Goal: Task Accomplishment & Management: Use online tool/utility

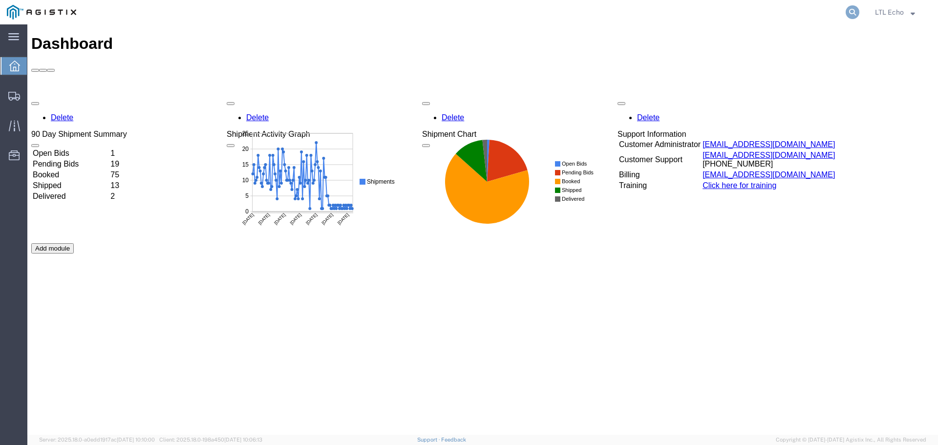
click at [848, 14] on icon at bounding box center [852, 12] width 14 height 14
click at [749, 11] on input "search" at bounding box center [696, 11] width 297 height 23
paste input "56581427"
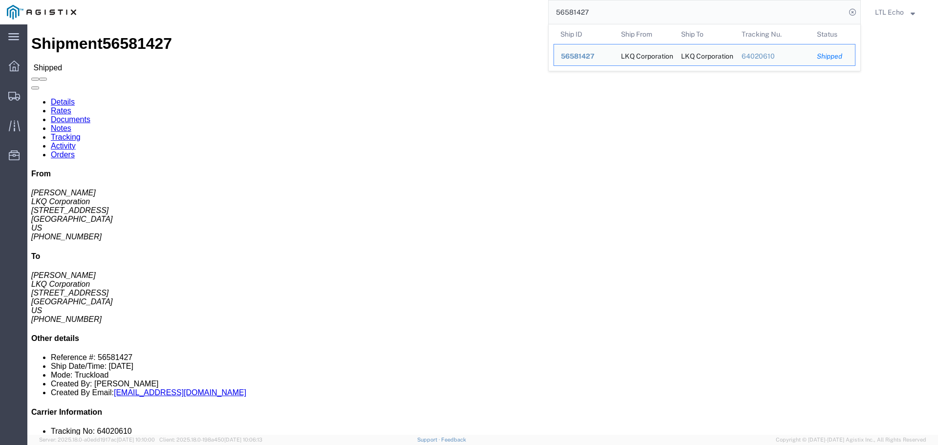
click at [565, 13] on input "56581427" at bounding box center [696, 11] width 297 height 23
paste input "49779"
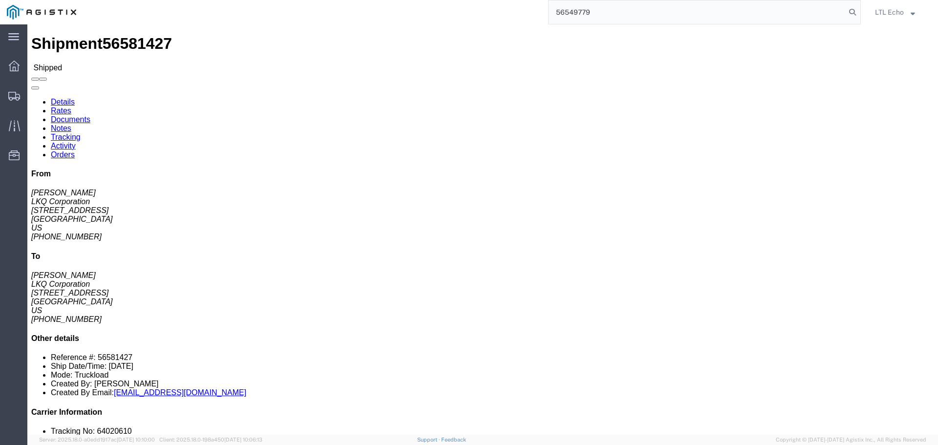
type input "56549779"
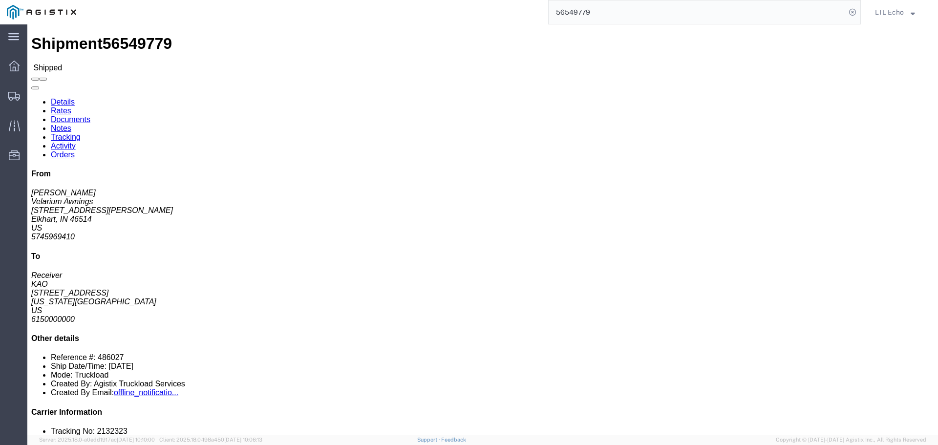
click link "Tracking"
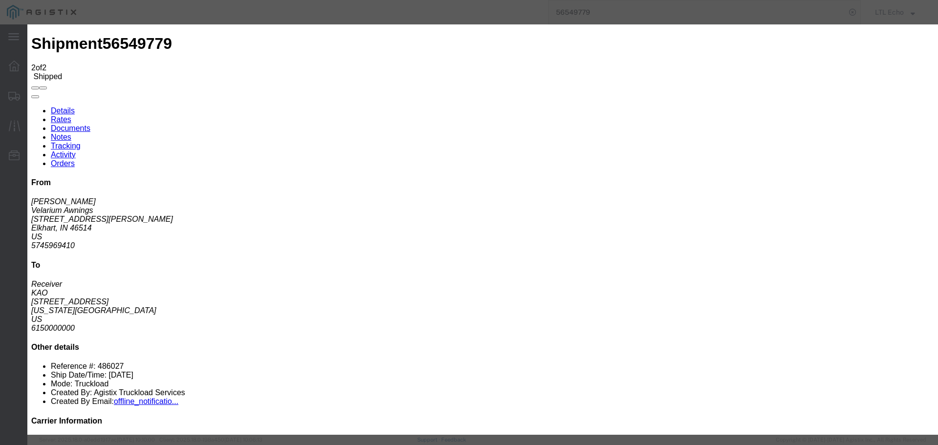
type input "[DATE]"
type input "11:00 AM"
select select "DELIVRED"
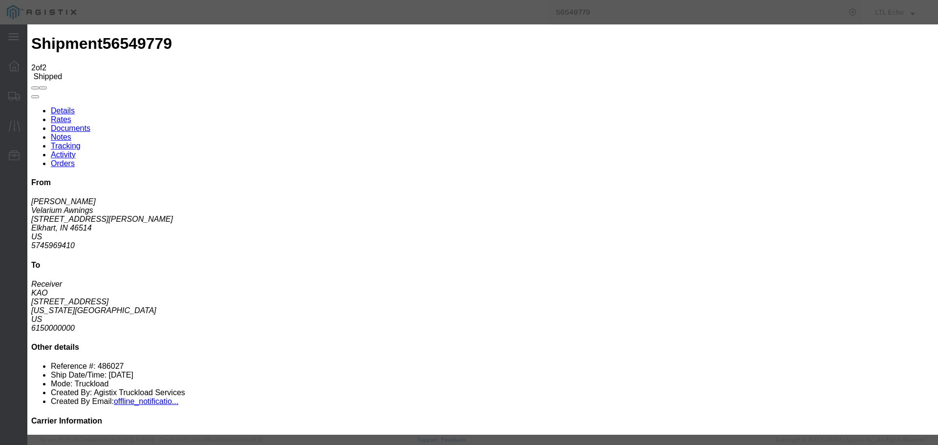
type input "[DATE]"
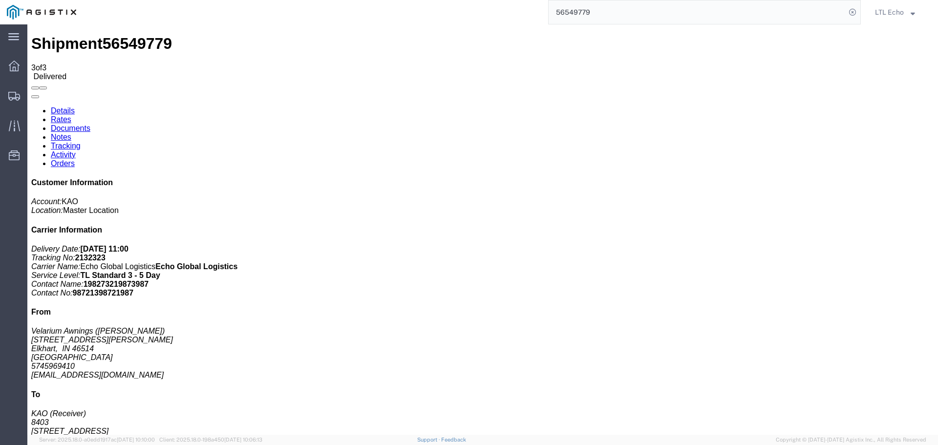
click at [567, 15] on input "56549779" at bounding box center [696, 11] width 297 height 23
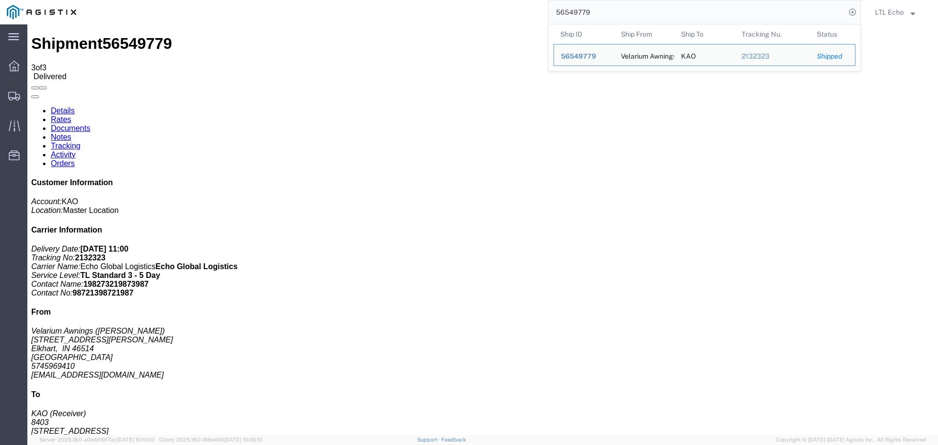
click at [567, 15] on input "56549779" at bounding box center [696, 11] width 297 height 23
paste input "609034"
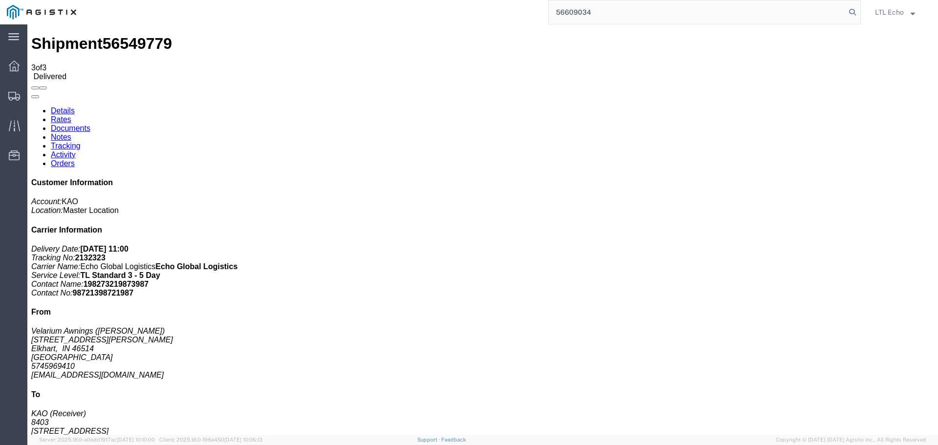
type input "56609034"
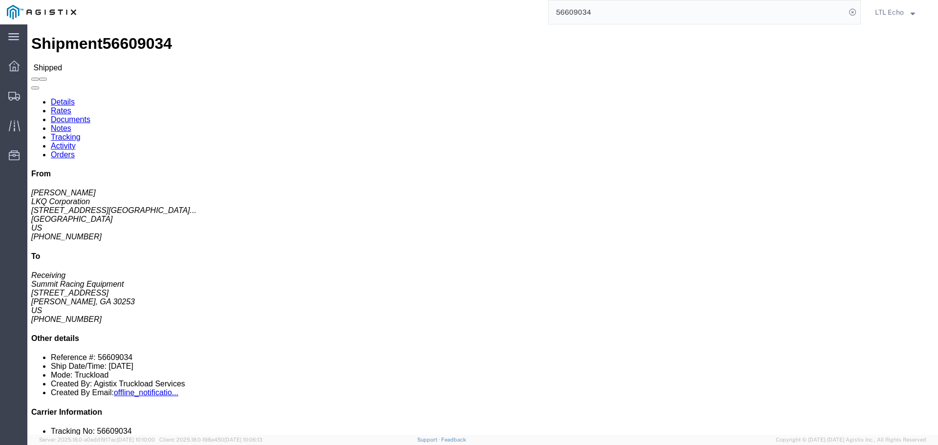
click link "Tracking"
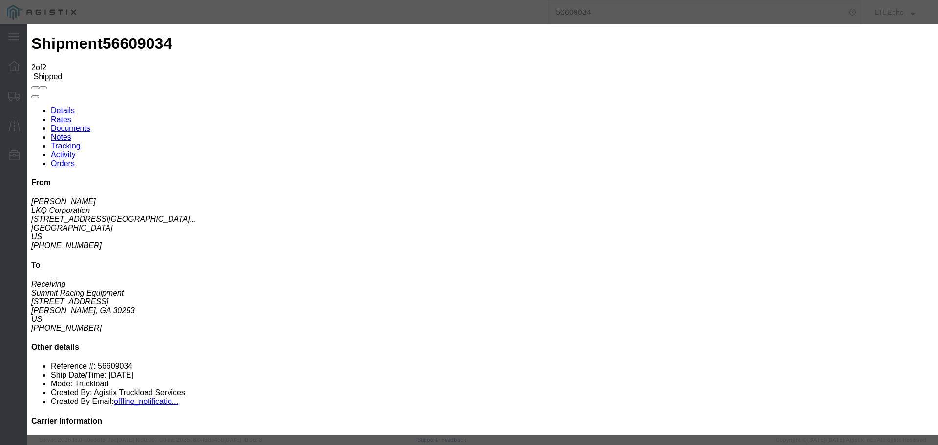
type input "[DATE]"
type input "11:00 AM"
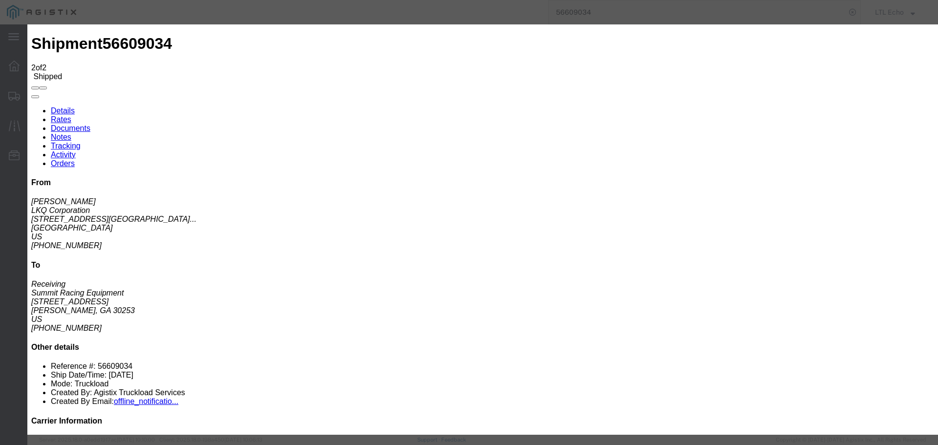
select select "DELIVRED"
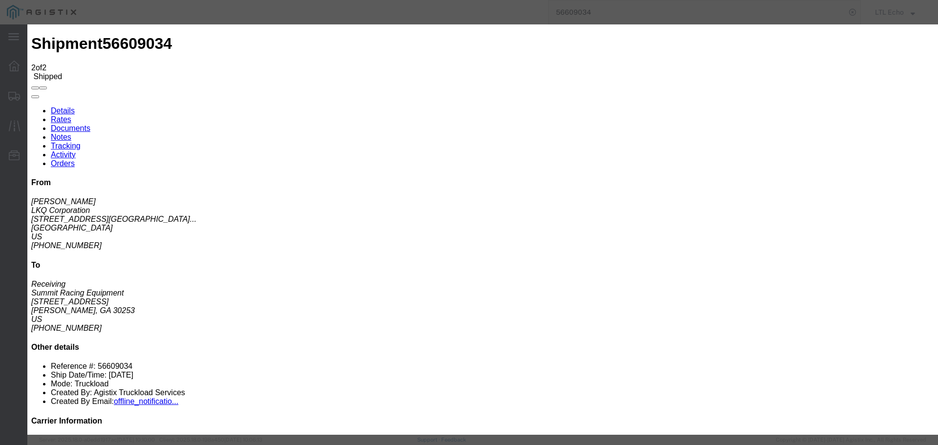
type input "[DATE]"
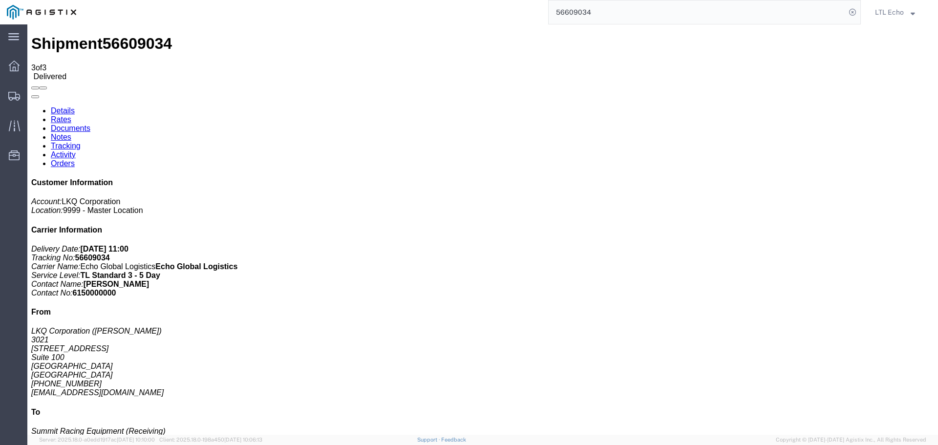
click at [577, 10] on input "56609034" at bounding box center [696, 11] width 297 height 23
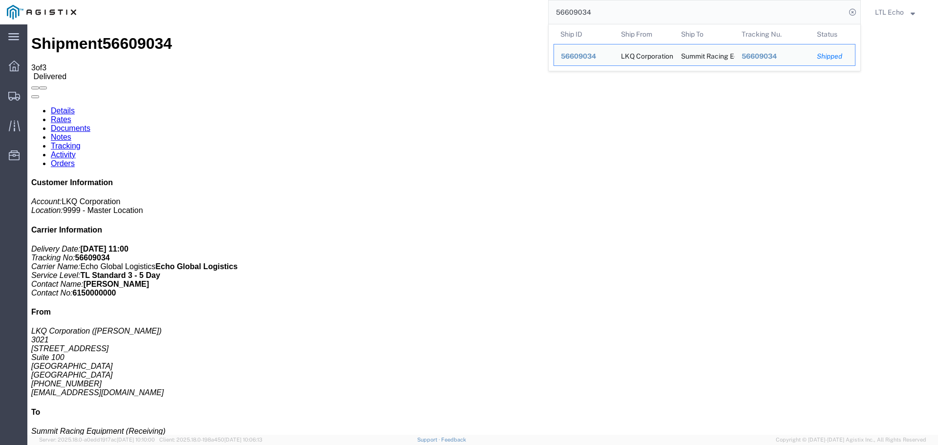
click at [577, 10] on input "56609034" at bounding box center [696, 11] width 297 height 23
click at [594, 14] on input "56609034" at bounding box center [696, 11] width 297 height 23
drag, startPoint x: 594, startPoint y: 14, endPoint x: 523, endPoint y: 12, distance: 70.8
click at [523, 12] on div "56609034 Ship ID Ship From Ship To Tracking Nu. Status Ship ID 56609034 Ship Fr…" at bounding box center [472, 12] width 778 height 24
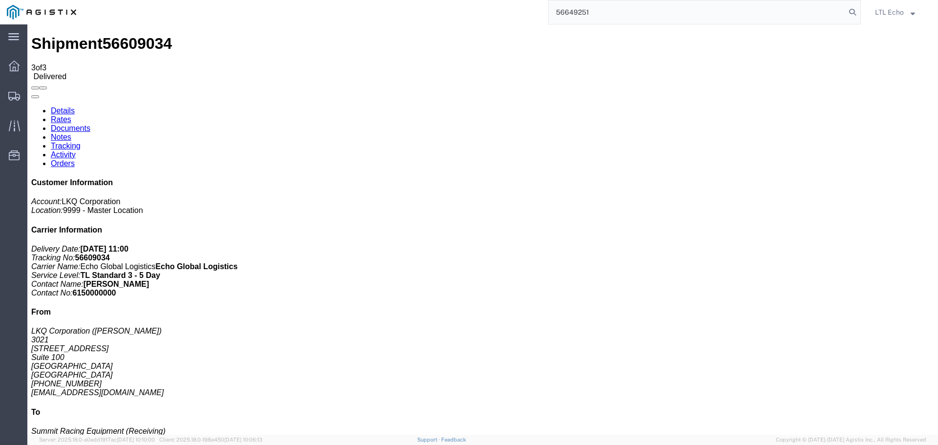
type input "56649251"
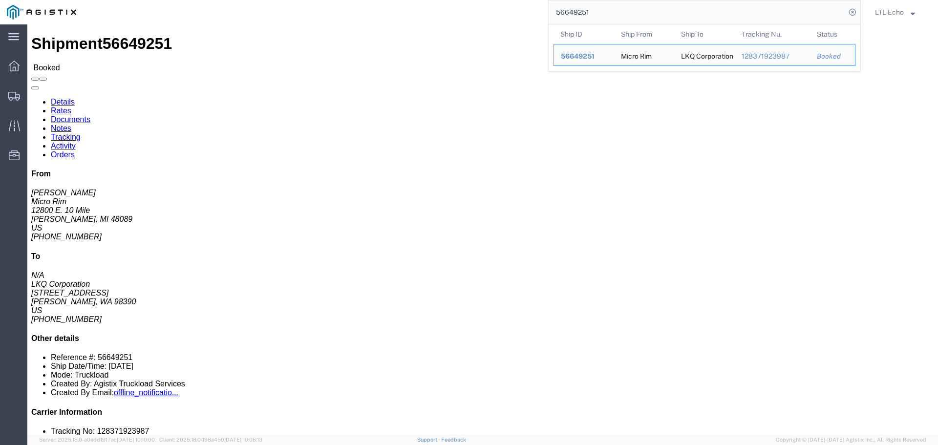
click link "Tracking"
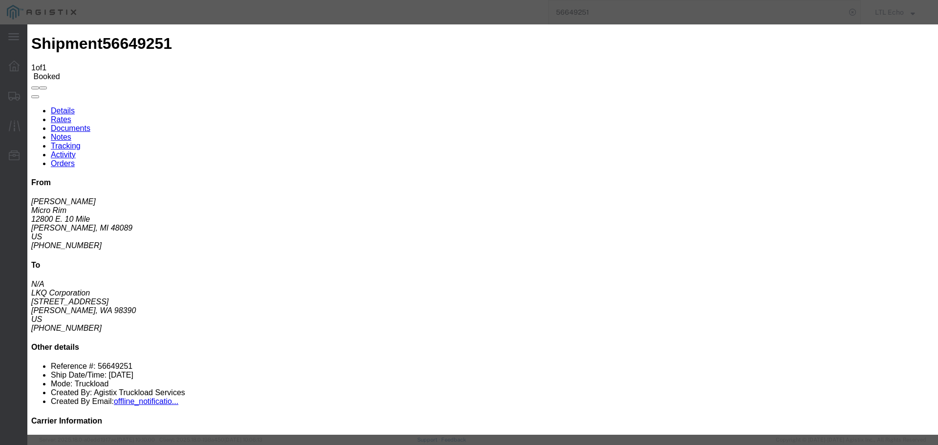
type input "[DATE]"
type input "11:00 AM"
select select "PICKEDUP"
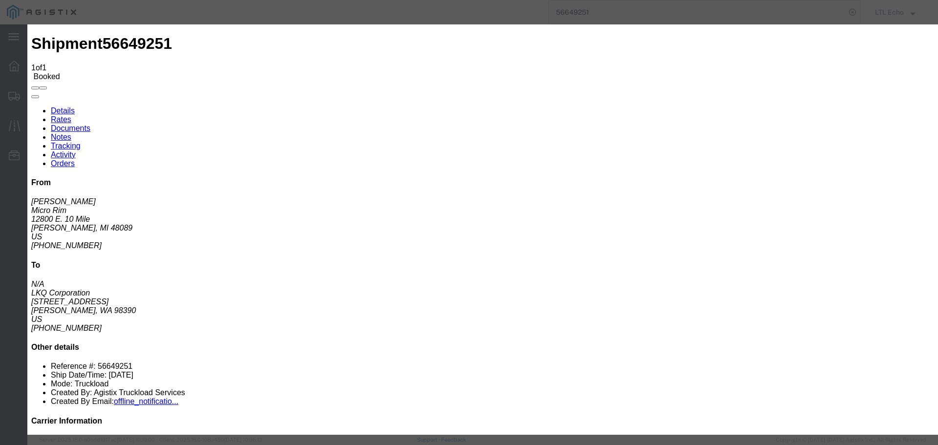
type input "[DATE]"
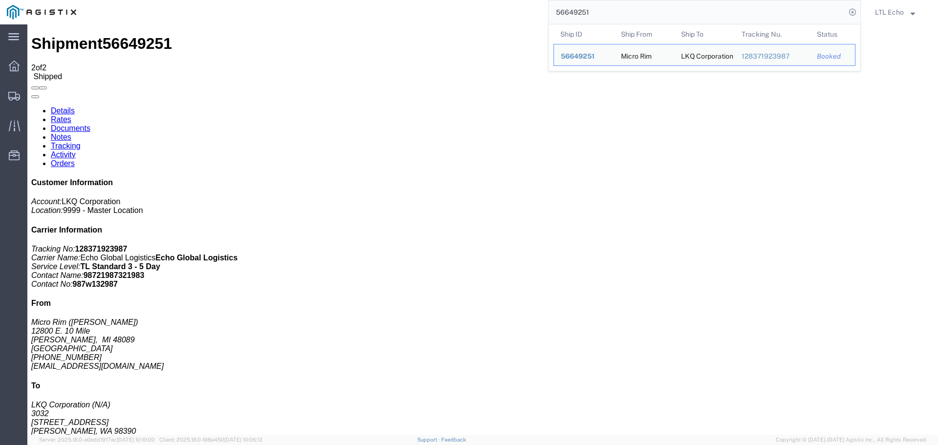
click at [564, 9] on input "56649251" at bounding box center [696, 11] width 297 height 23
paste input "594843"
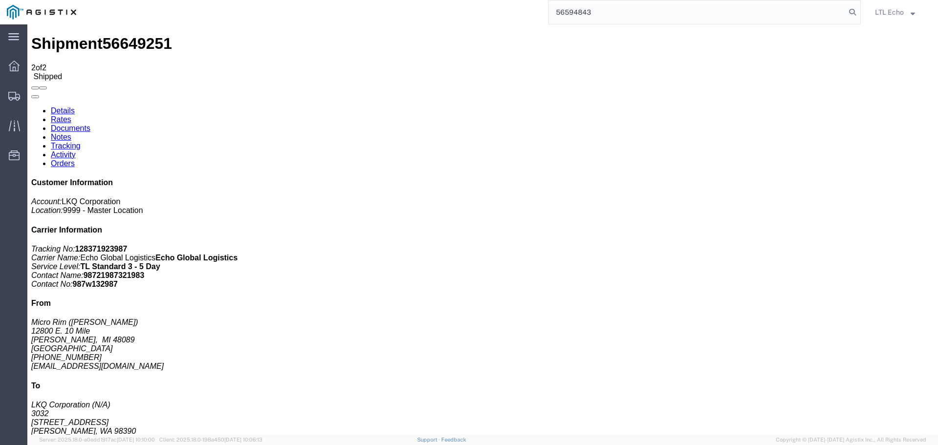
type input "56594843"
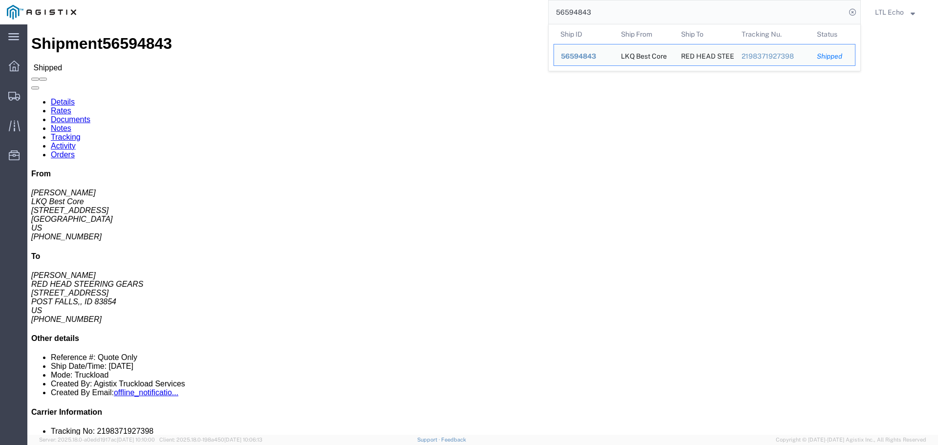
click link "Tracking"
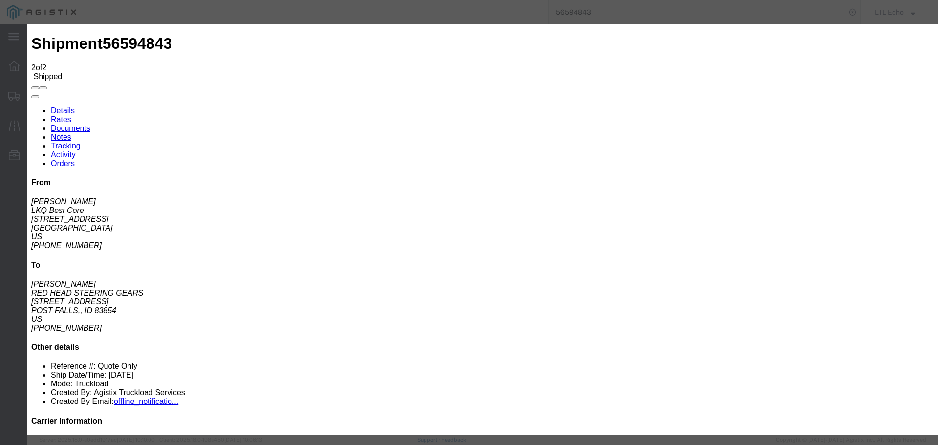
type input "[DATE]"
type input "11:00 AM"
select select "DELIVRED"
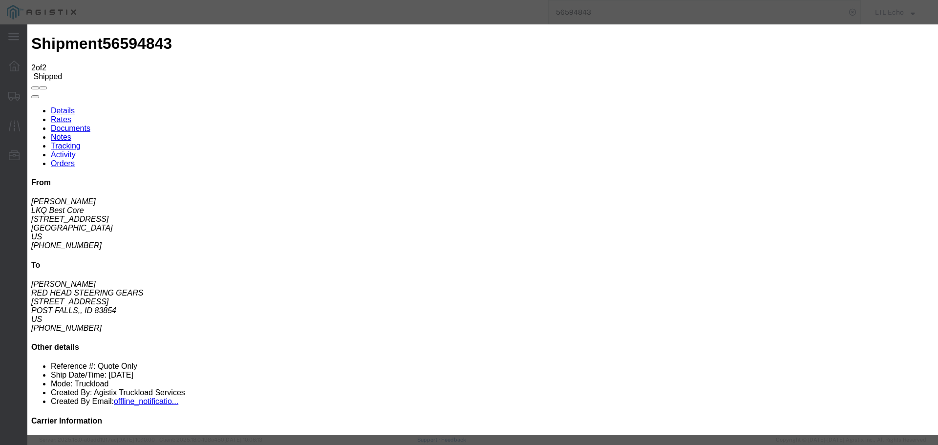
type input "[DATE]"
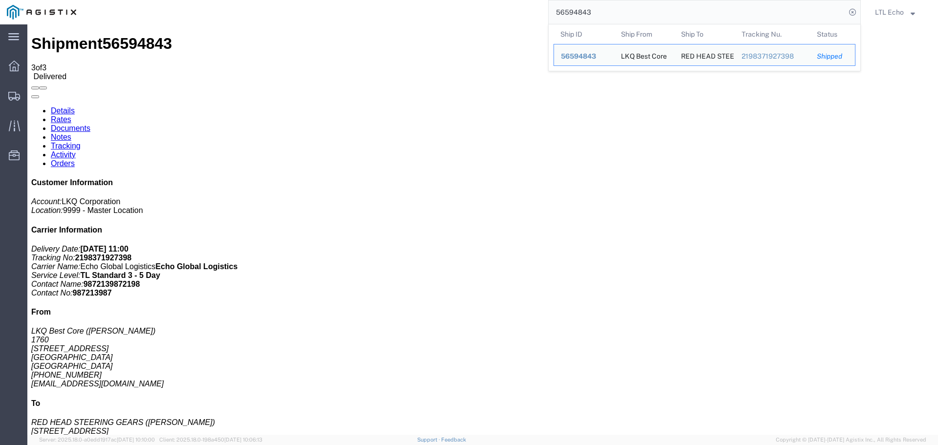
click at [573, 13] on input "56594843" at bounding box center [696, 11] width 297 height 23
paste input "288254"
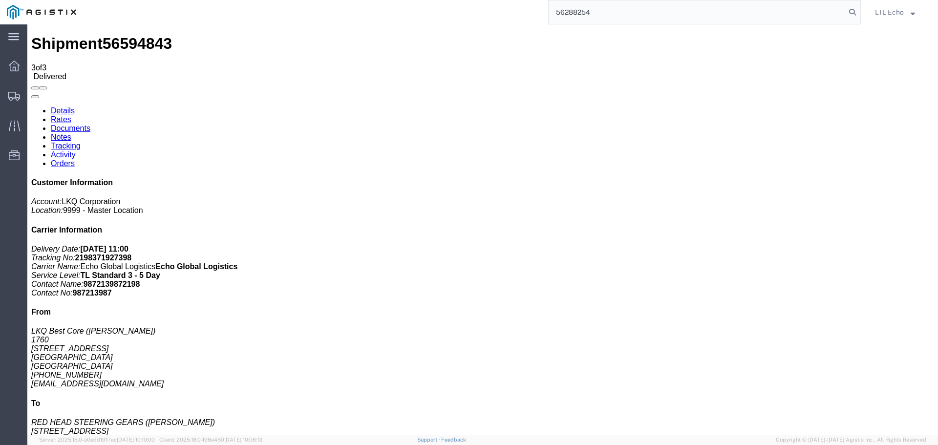
type input "56288254"
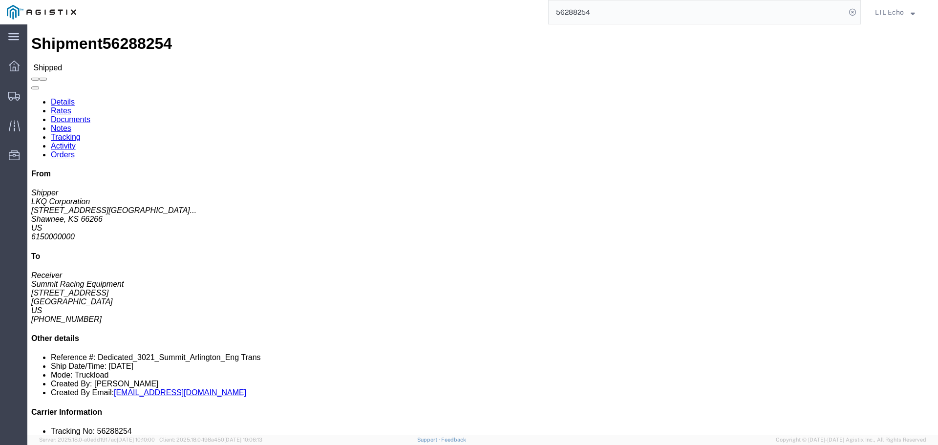
click link "Tracking"
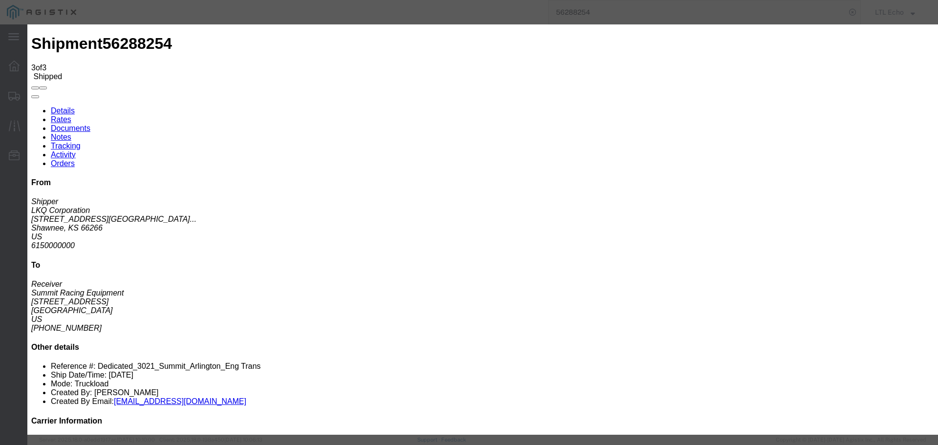
type input "[DATE]"
type input "11:00 AM"
select select "DELIVRED"
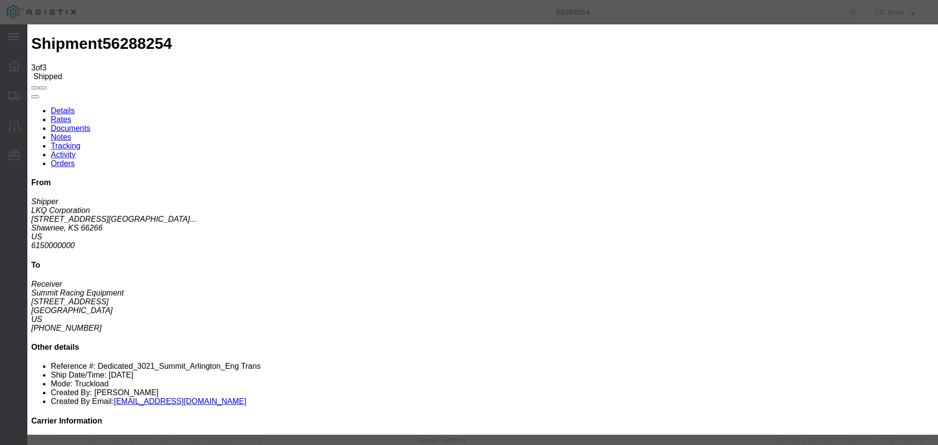
type input "[DATE]"
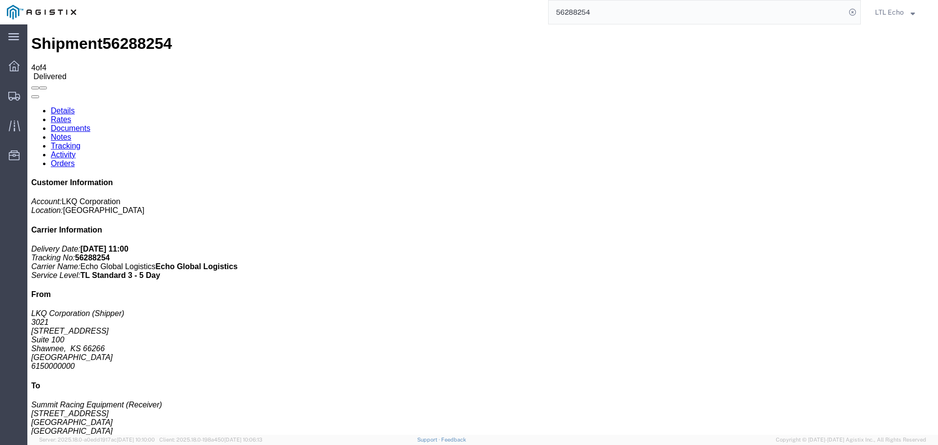
click at [586, 9] on input "56288254" at bounding box center [696, 11] width 297 height 23
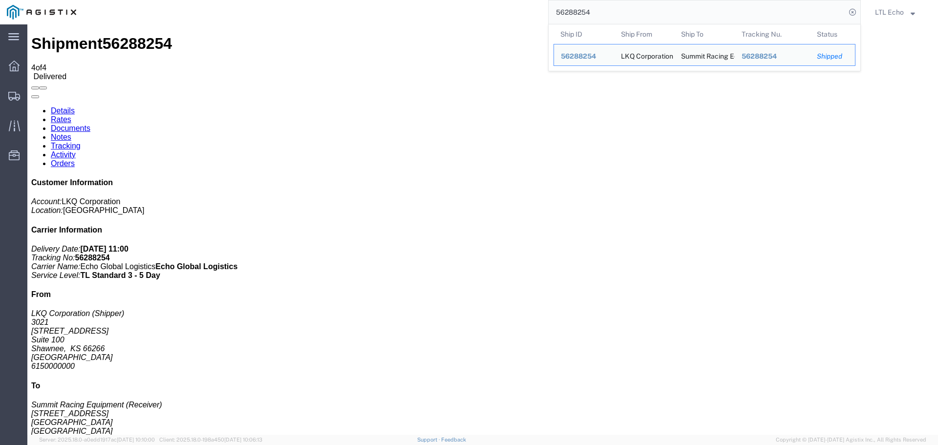
click at [586, 9] on input "56288254" at bounding box center [696, 11] width 297 height 23
paste input "601138"
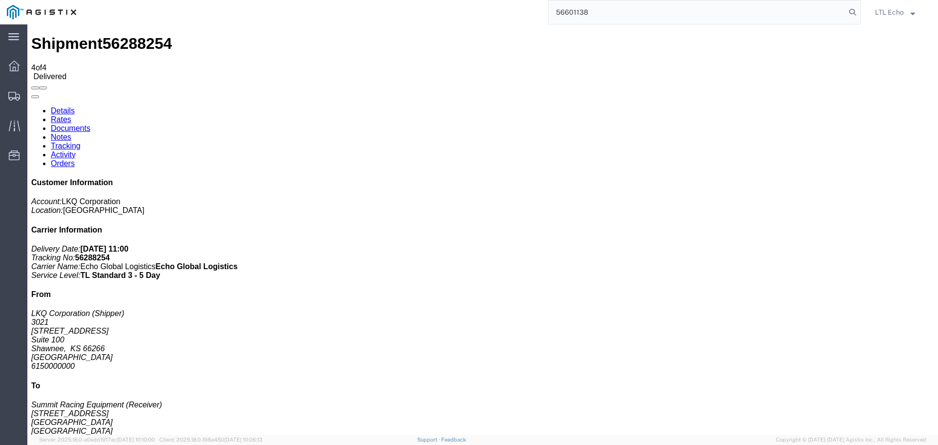
type input "56601138"
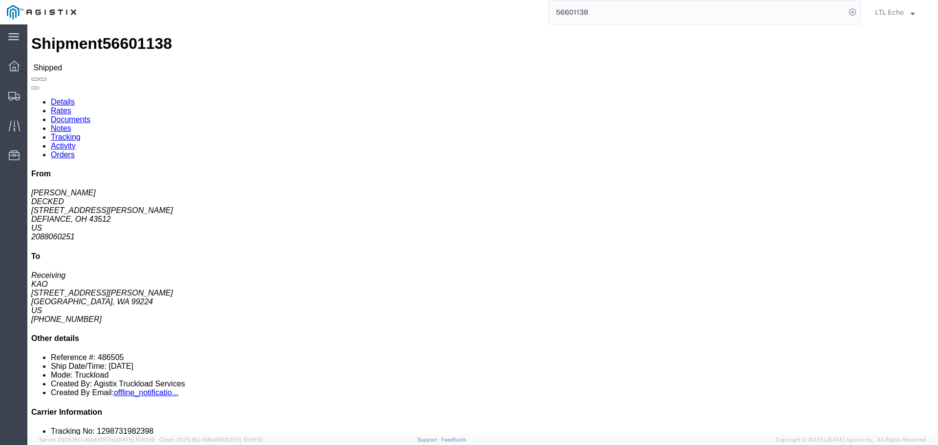
click link "Tracking"
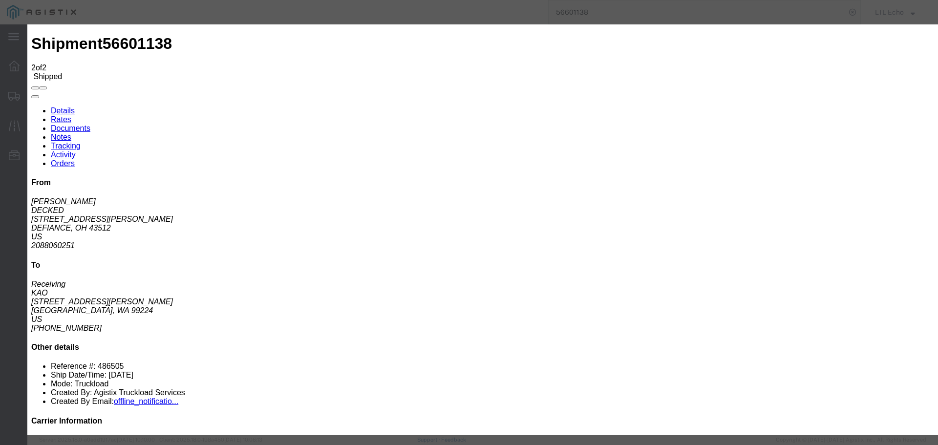
type input "[DATE]"
type input "11:00 AM"
select select "DELIVRED"
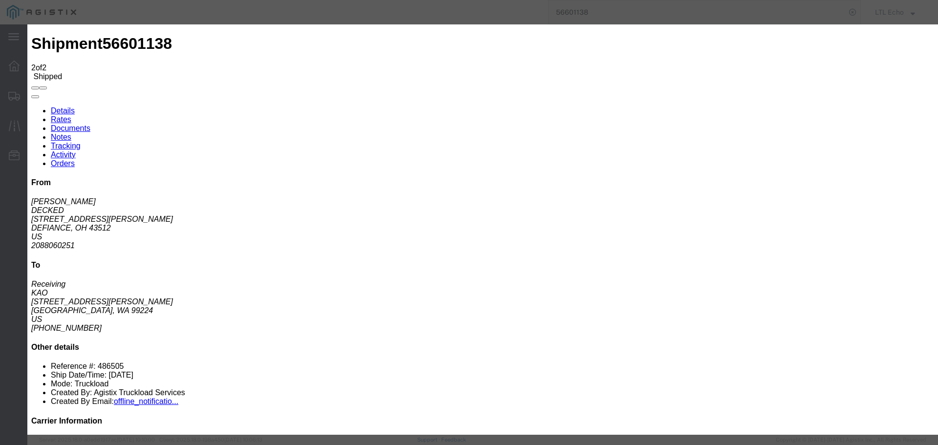
type input "[DATE]"
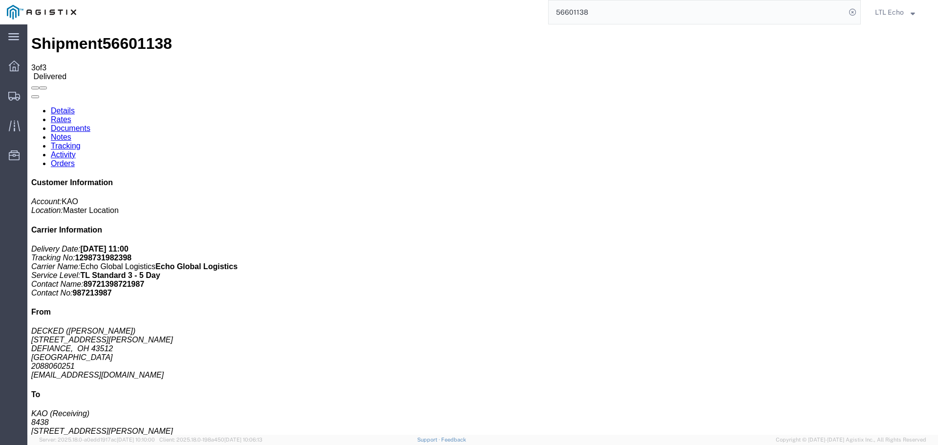
click at [577, 12] on input "56601138" at bounding box center [696, 11] width 297 height 23
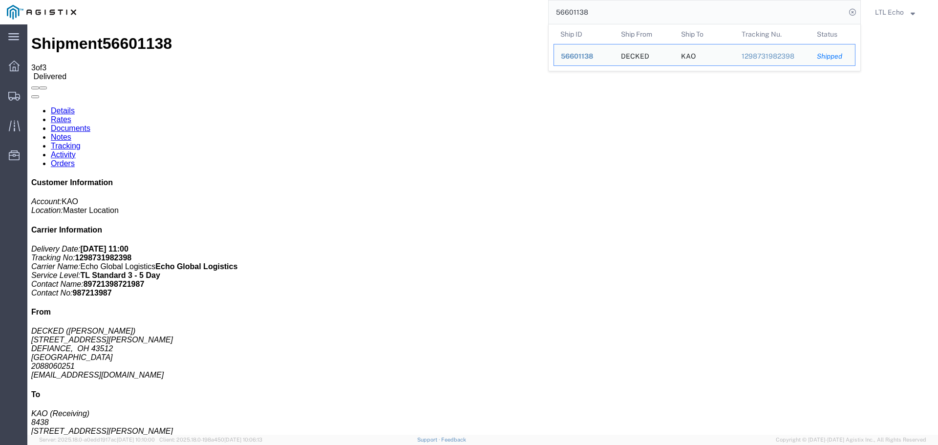
paste input "42920"
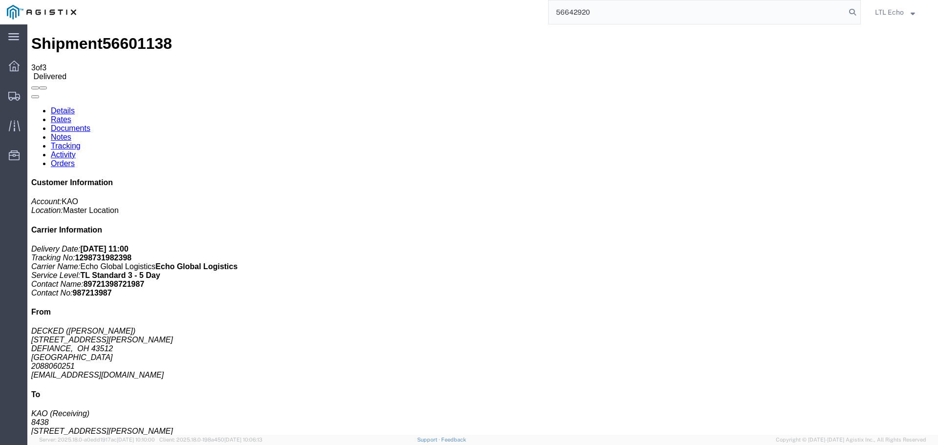
type input "56642920"
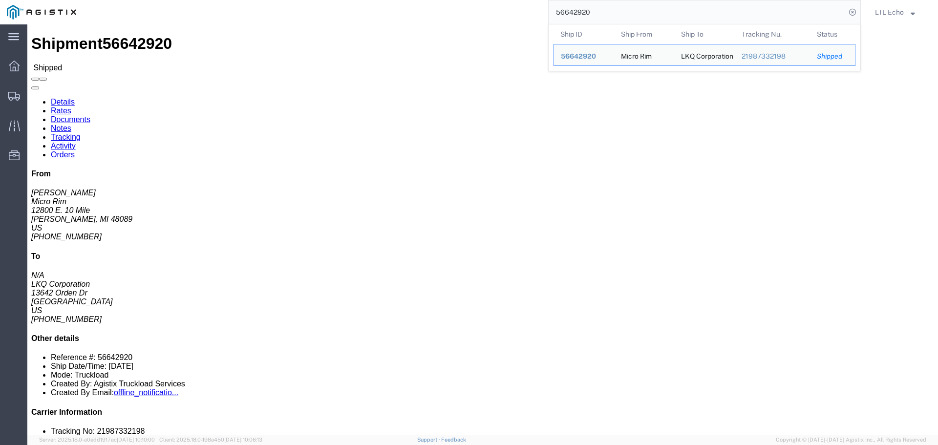
click link "Tracking"
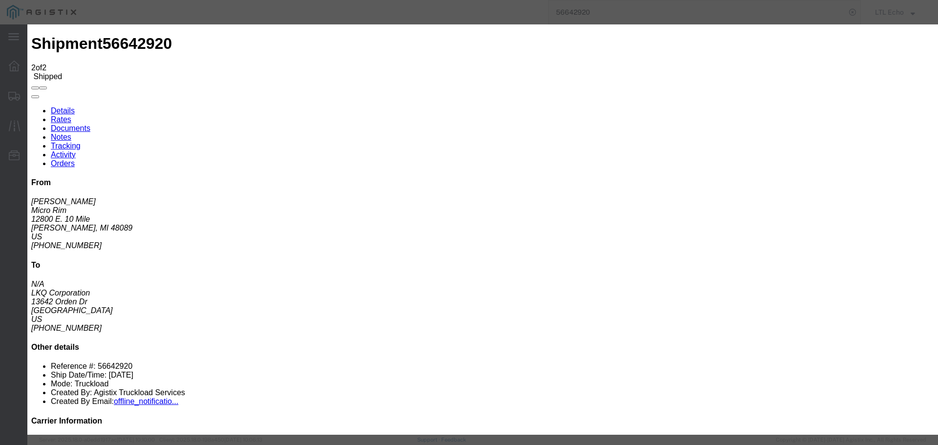
type input "[DATE]"
type input "11:00 AM"
select select "DELIVRED"
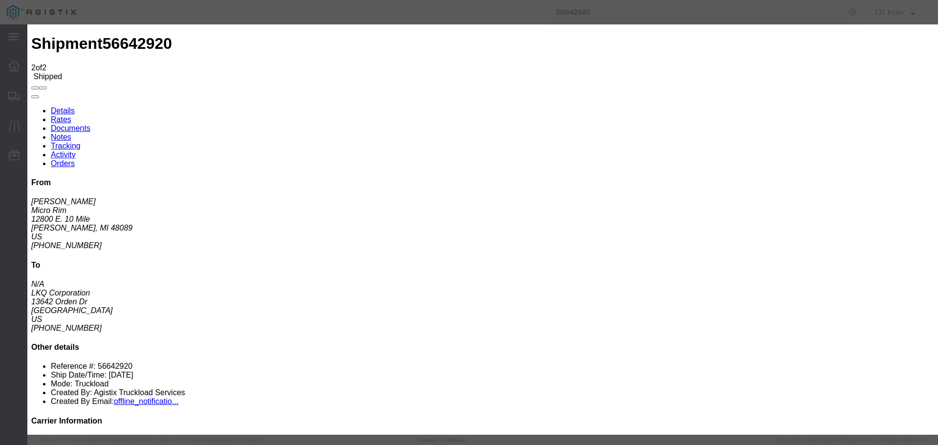
type input "[DATE]"
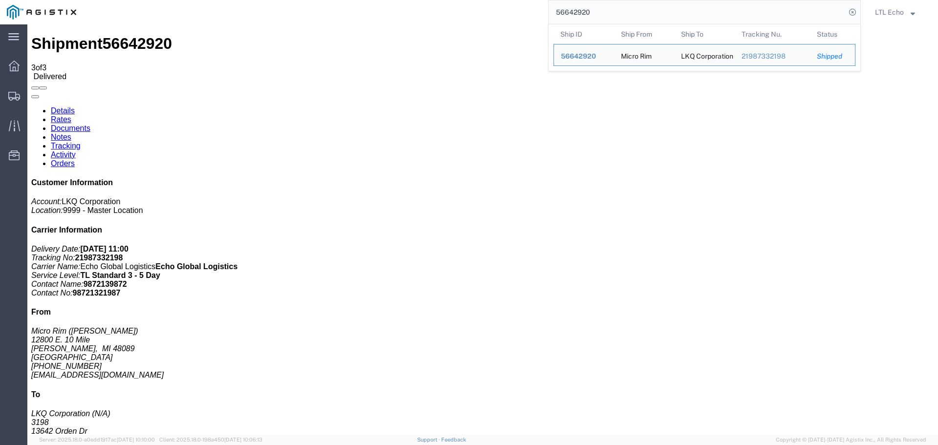
click at [578, 11] on input "56642920" at bounding box center [696, 11] width 297 height 23
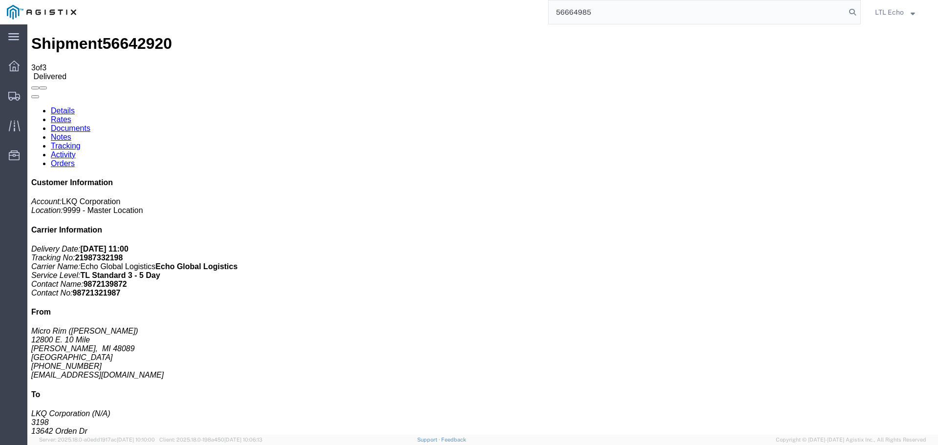
type input "56664985"
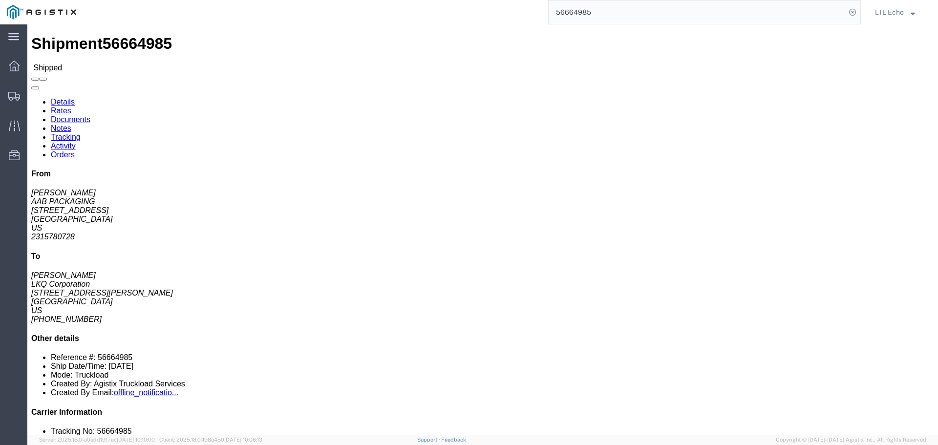
click link "Tracking"
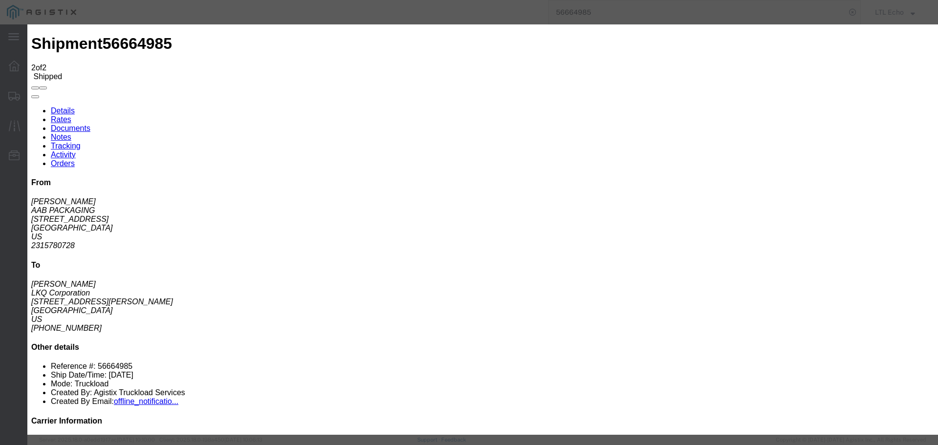
type input "[DATE]"
type input "11:00 AM"
select select "DELIVRED"
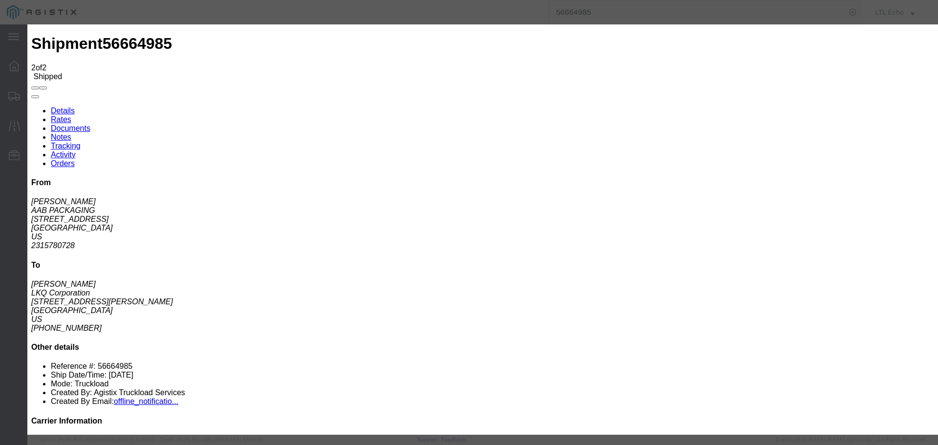
type input "[DATE]"
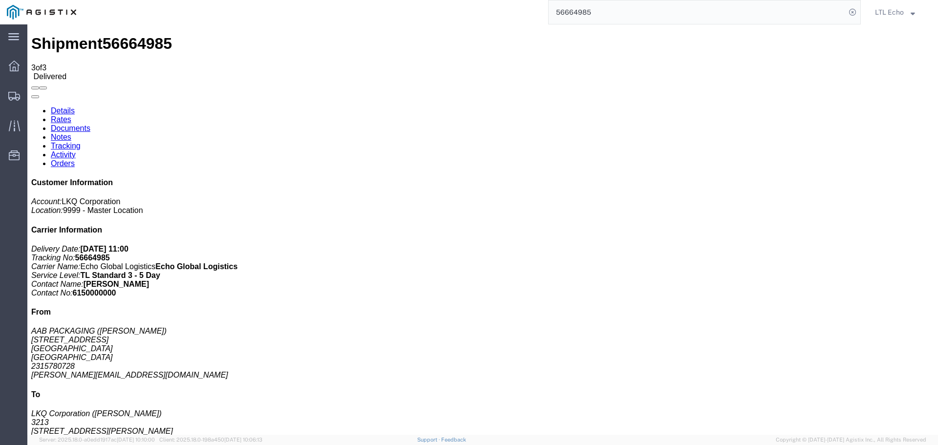
click at [578, 13] on input "56664985" at bounding box center [696, 11] width 297 height 23
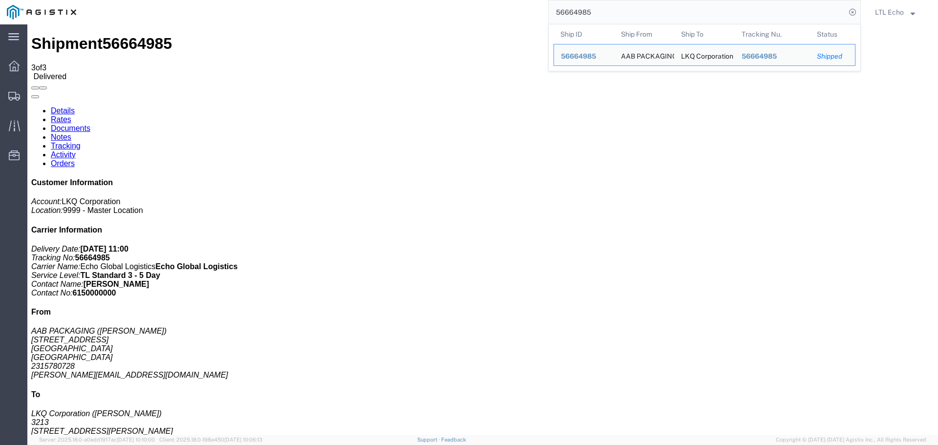
paste input "21828"
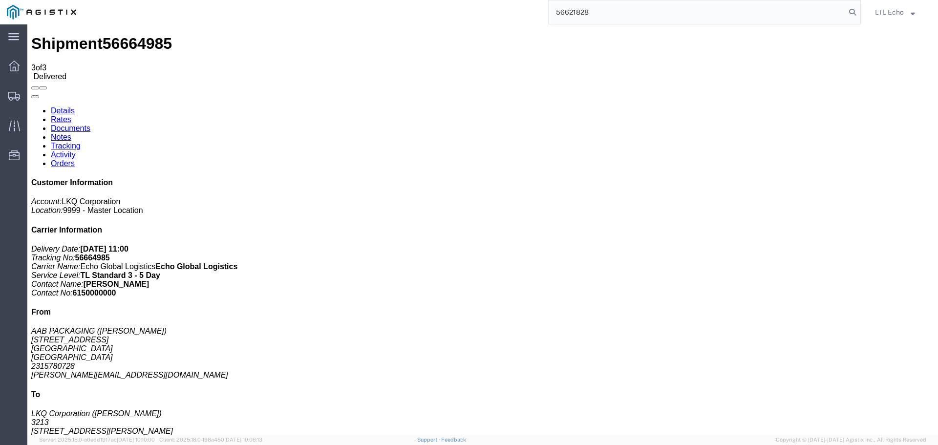
type input "56621828"
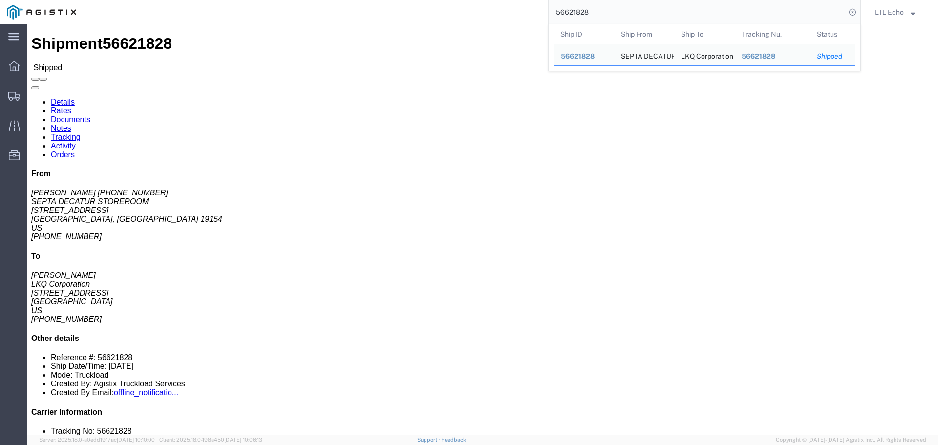
click link "Tracking"
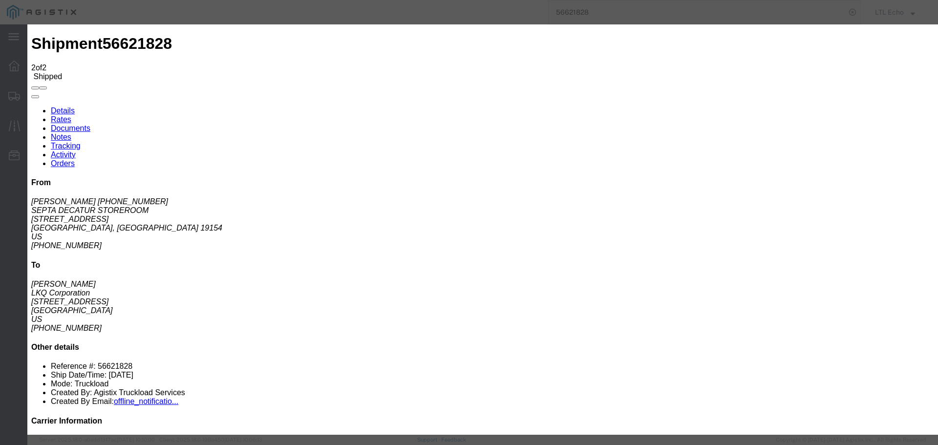
type input "[DATE]"
type input "11:00 AM"
select select "DELIVRED"
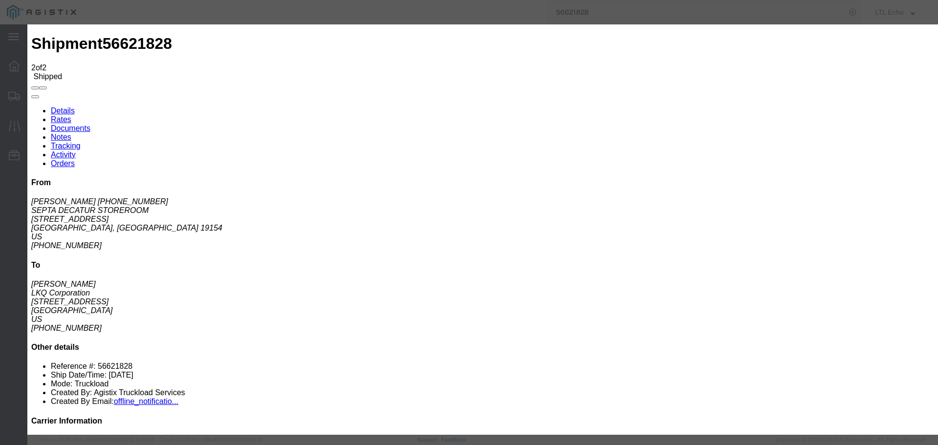
type input "[DATE]"
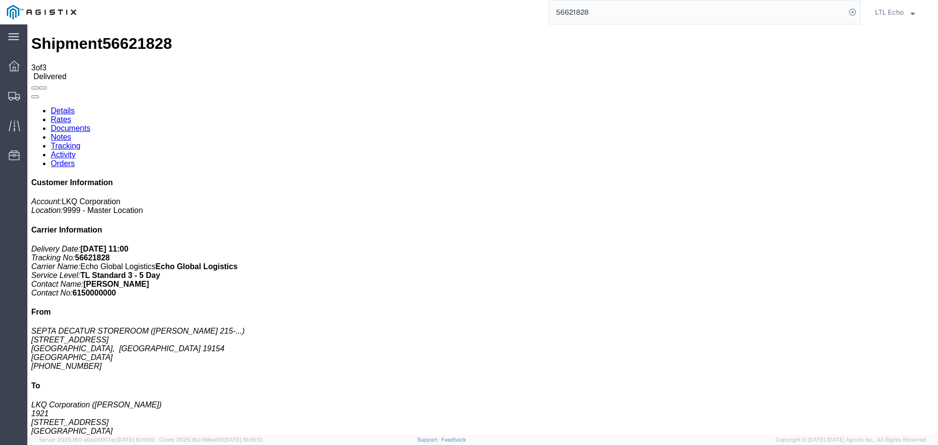
click at [569, 7] on input "56621828" at bounding box center [696, 11] width 297 height 23
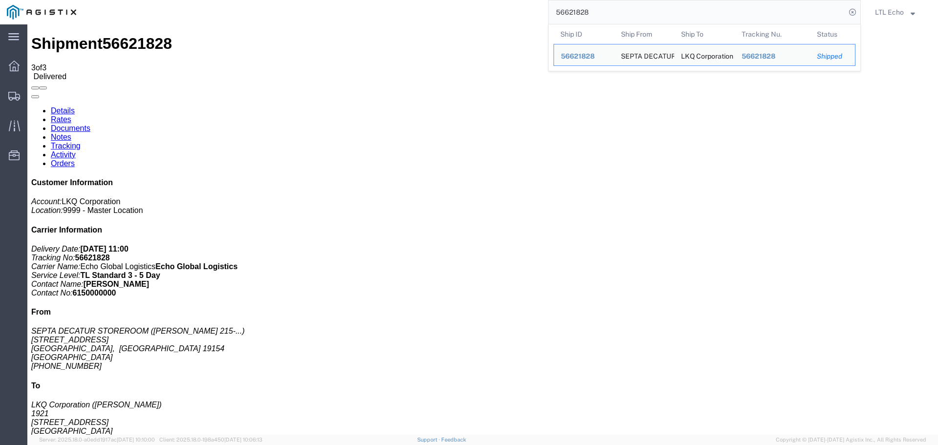
click at [569, 7] on input "56621828" at bounding box center [696, 11] width 297 height 23
paste input "563766"
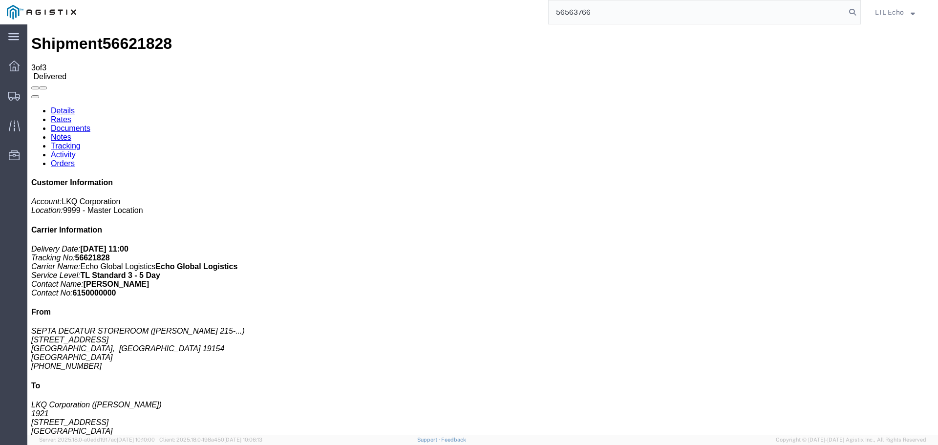
type input "56563766"
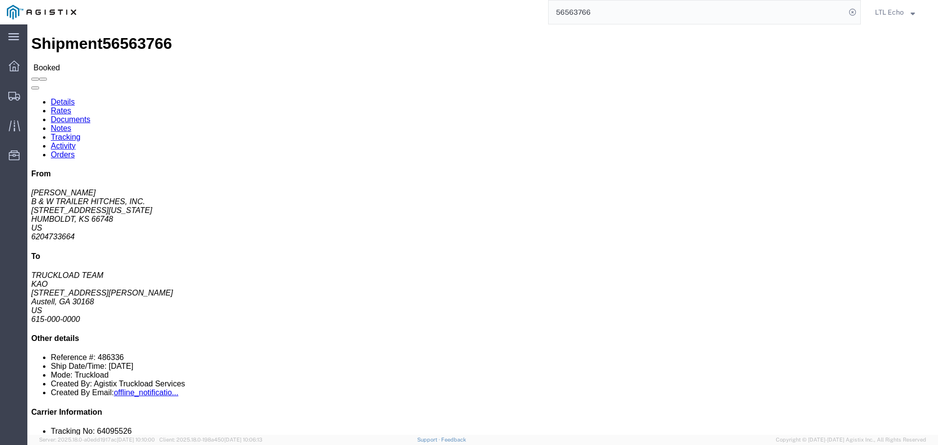
click link "Tracking"
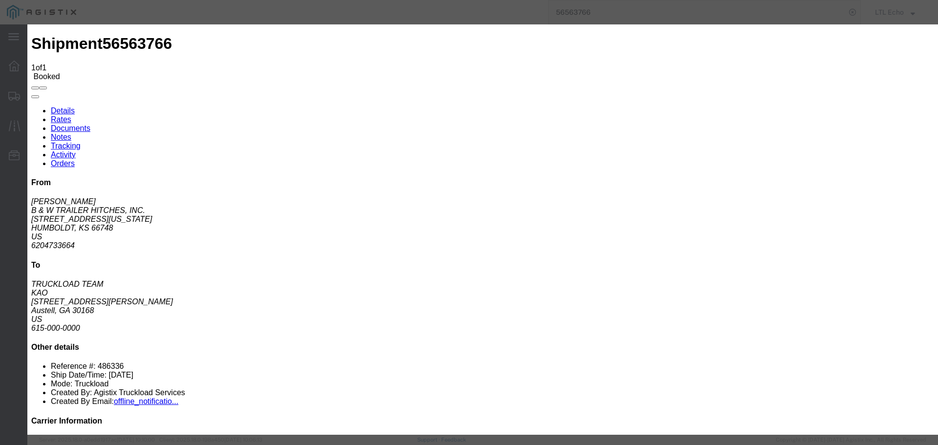
type input "[DATE]"
type input "11:00 AM"
select select "PICKEDUP"
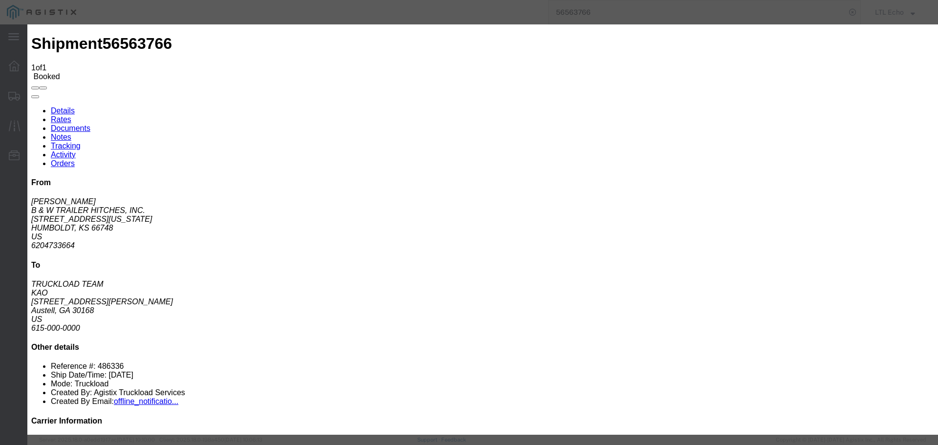
type input "[DATE]"
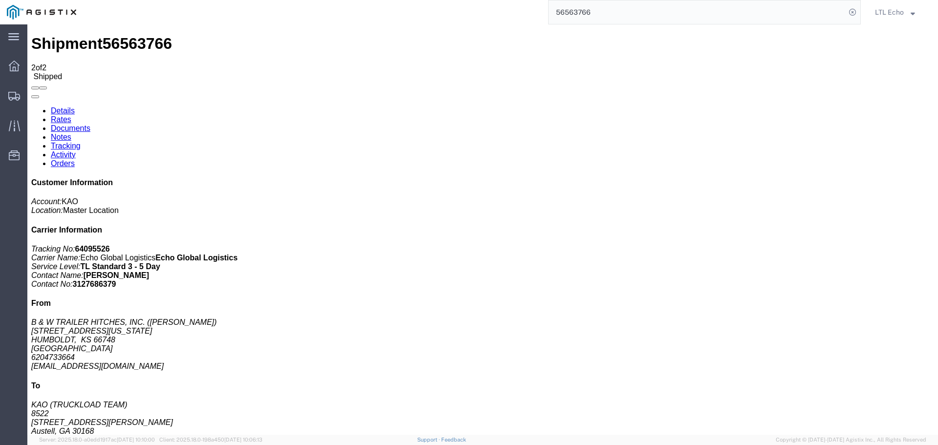
click at [575, 7] on input "56563766" at bounding box center [696, 11] width 297 height 23
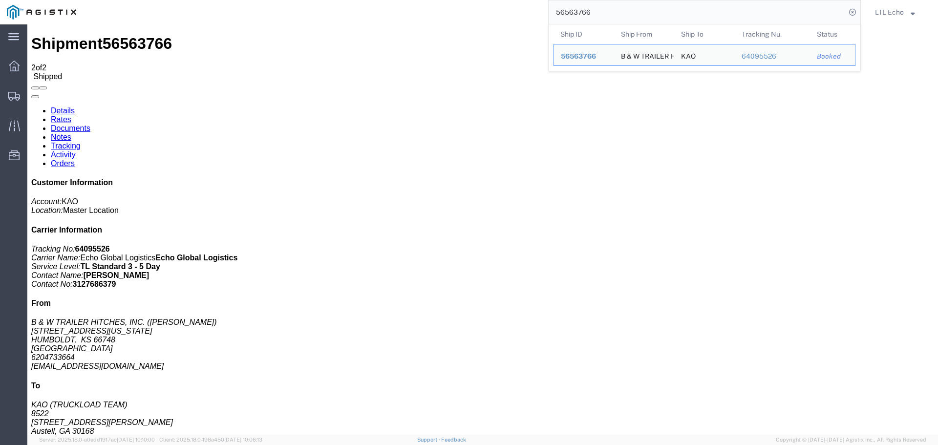
click at [575, 7] on input "56563766" at bounding box center [696, 11] width 297 height 23
paste input "642970"
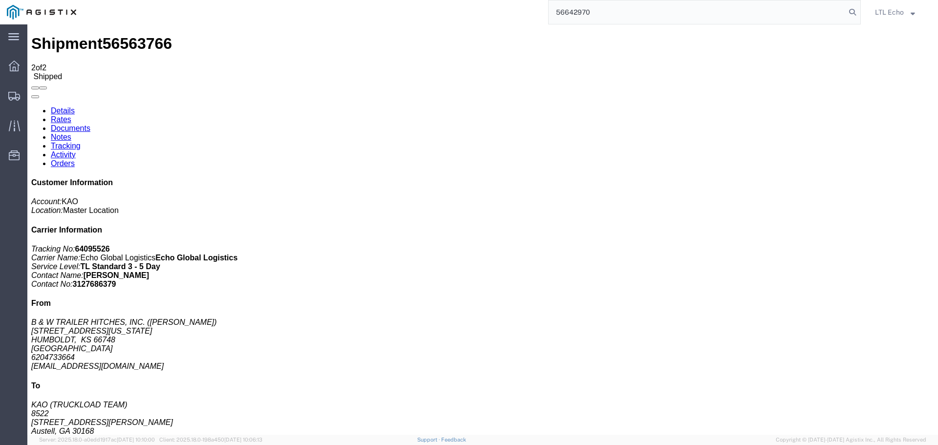
type input "56642970"
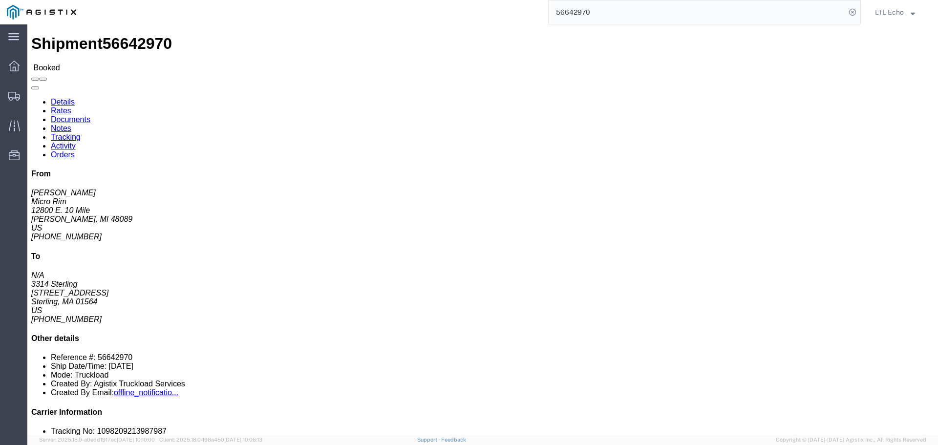
click link "Tracking"
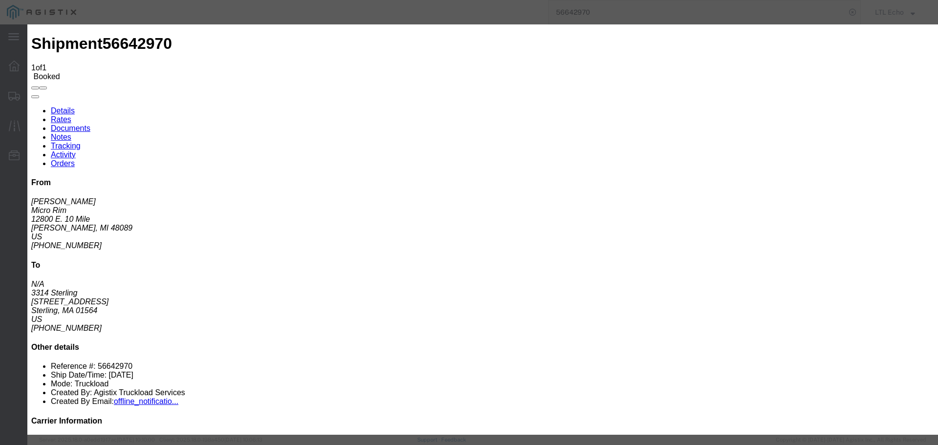
type input "[DATE]"
type input "11:00 AM"
select select "PICKEDUP"
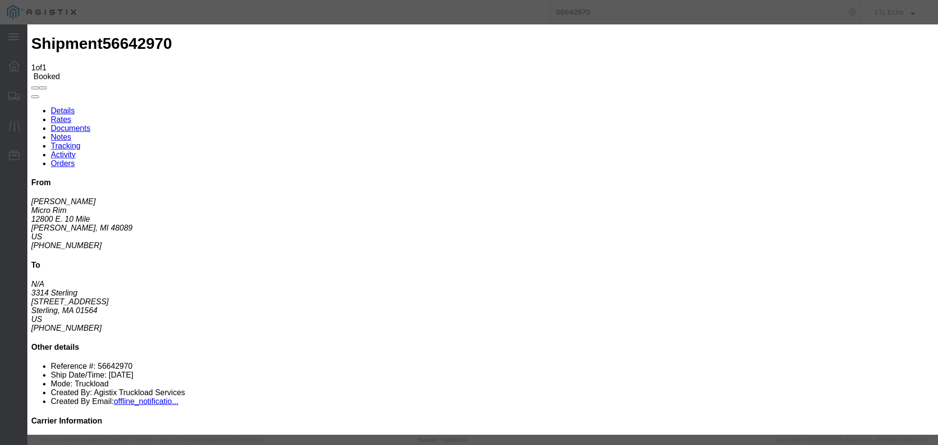
type input "[DATE]"
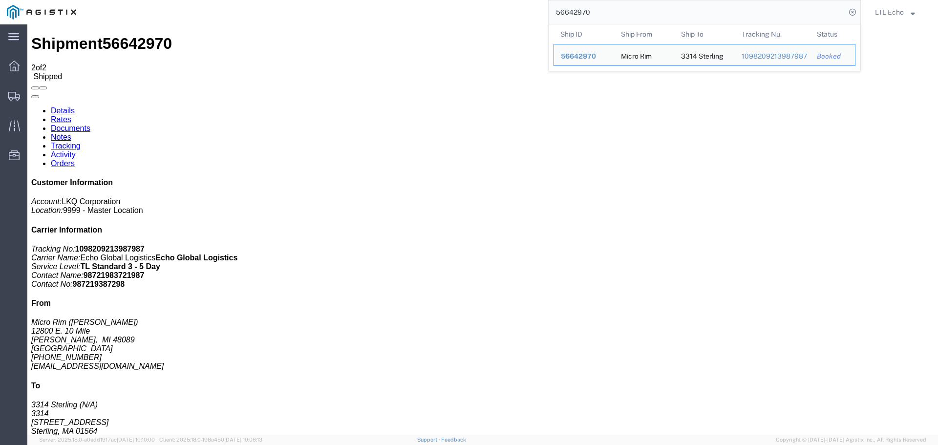
click at [586, 15] on input "56642970" at bounding box center [696, 11] width 297 height 23
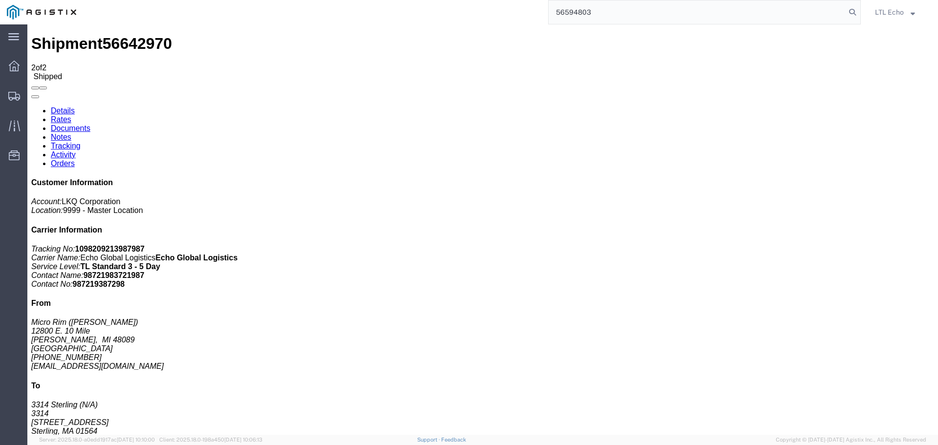
type input "56594803"
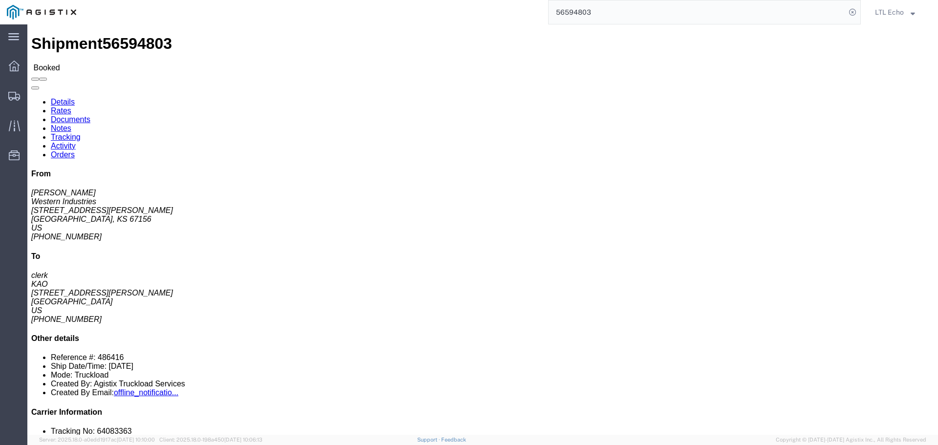
click body "Shipment 56594803 Booked Details Rates Documents Notes Tracking Activity Orders…"
click link "Tracking"
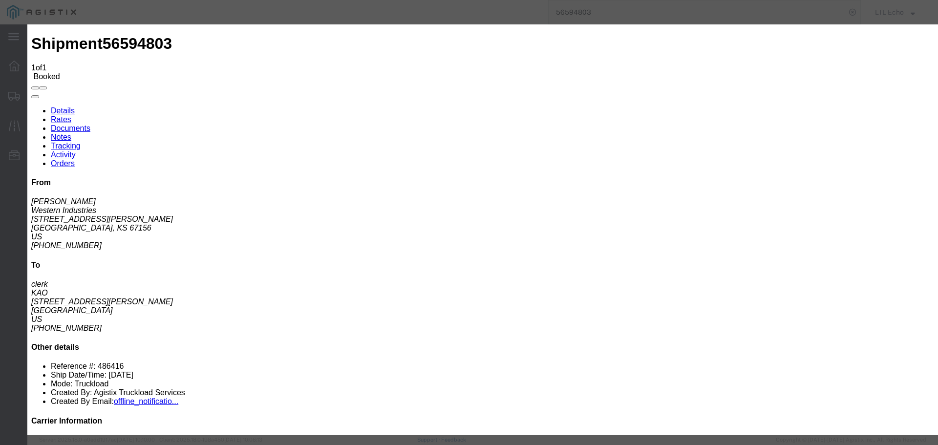
type input "[DATE]"
type input "11:00 AM"
select select "DELIVRED"
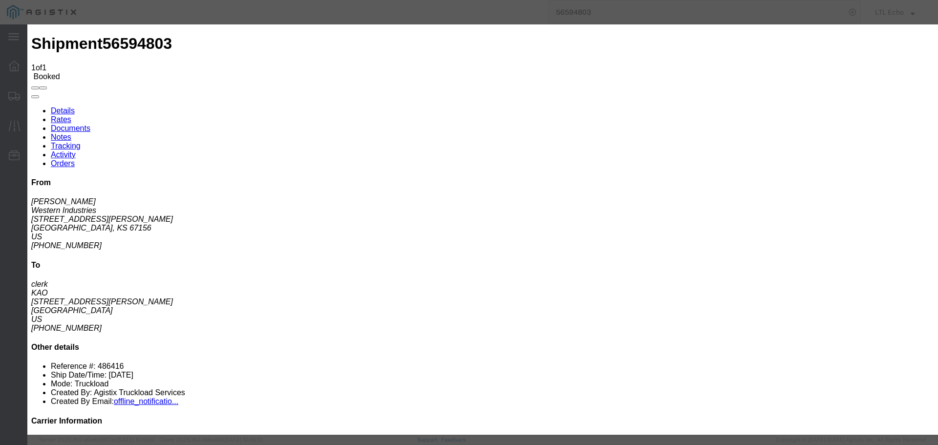
type input "[DATE]"
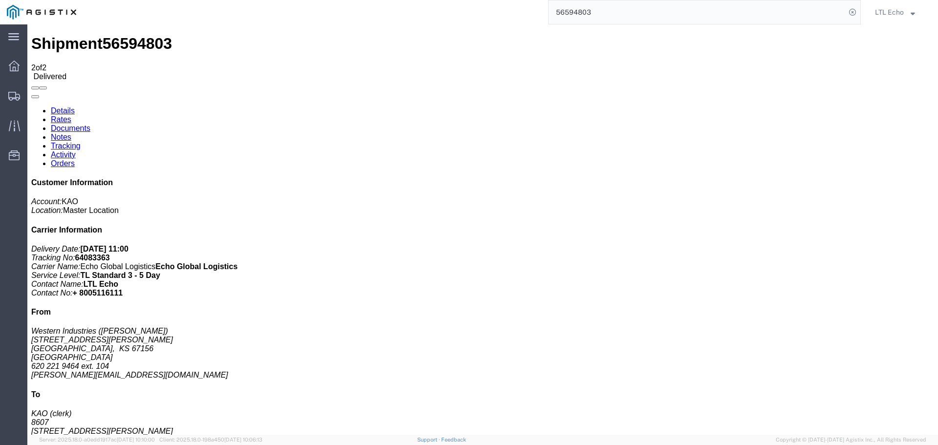
click at [572, 11] on input "56594803" at bounding box center [696, 11] width 297 height 23
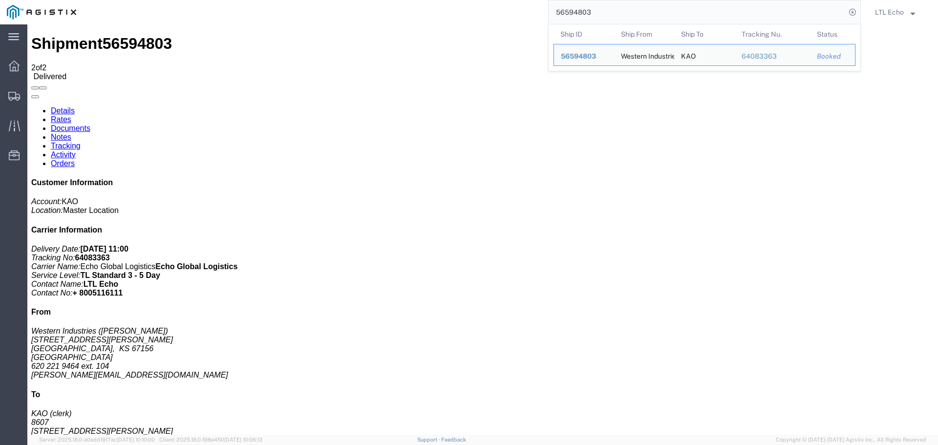
click at [572, 11] on input "56594803" at bounding box center [696, 11] width 297 height 23
paste input "63726"
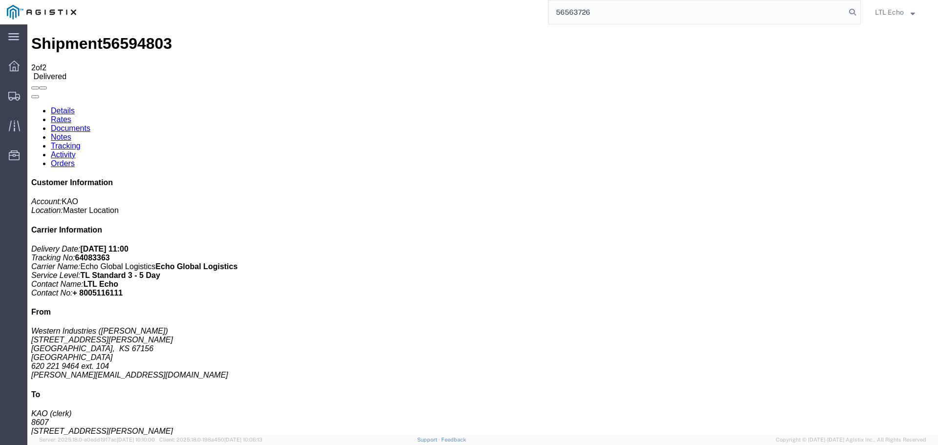
type input "56563726"
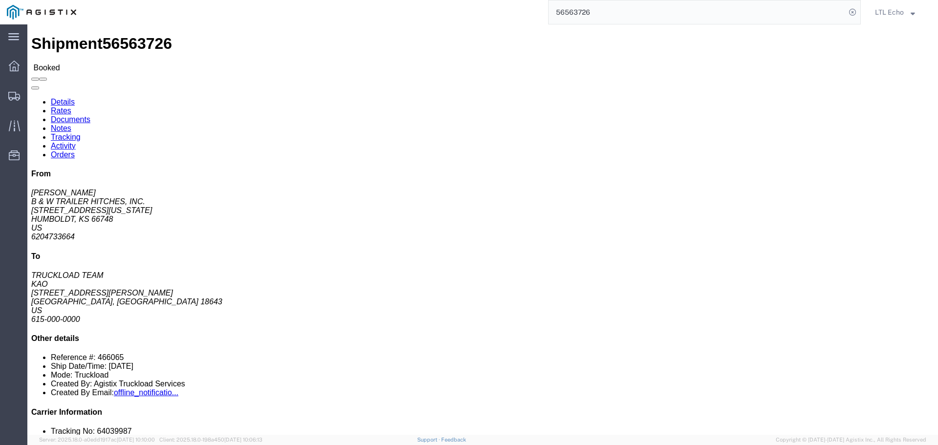
click link "Tracking"
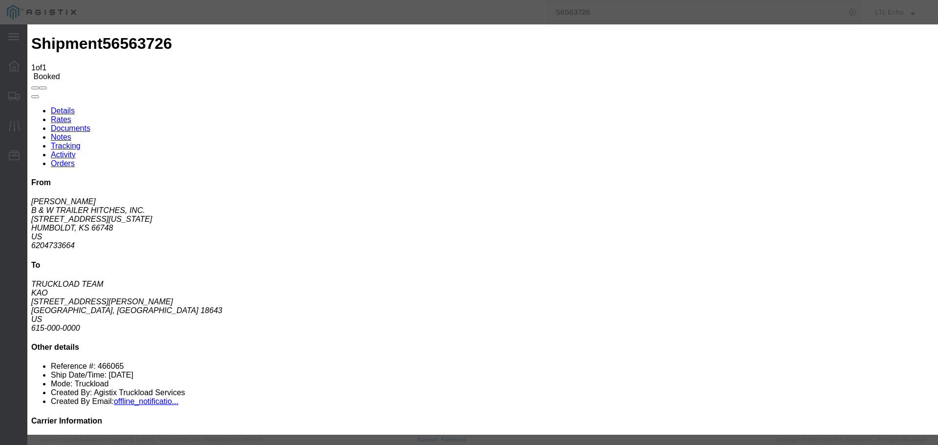
type input "[DATE]"
type input "11:00 AM"
select select "DELIVRED"
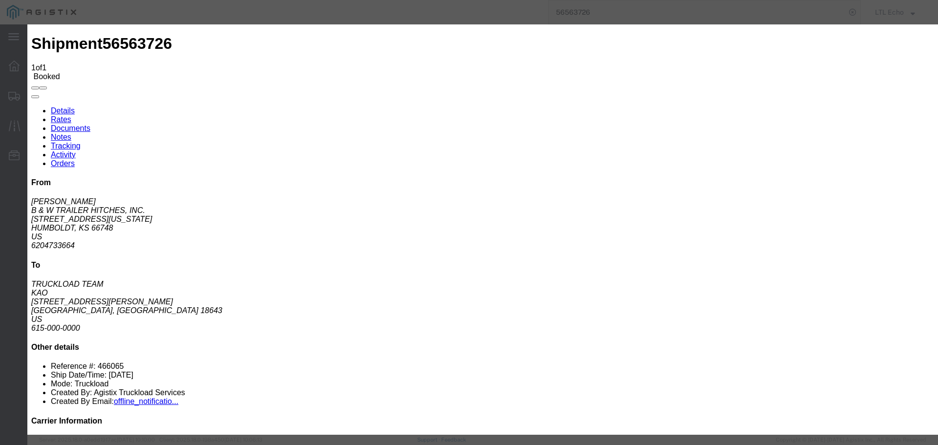
type input "[DATE]"
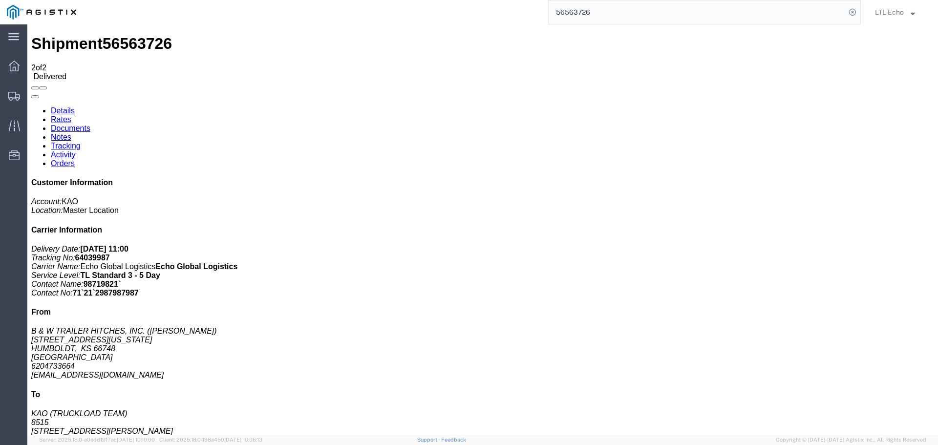
click at [572, 12] on input "56563726" at bounding box center [696, 11] width 297 height 23
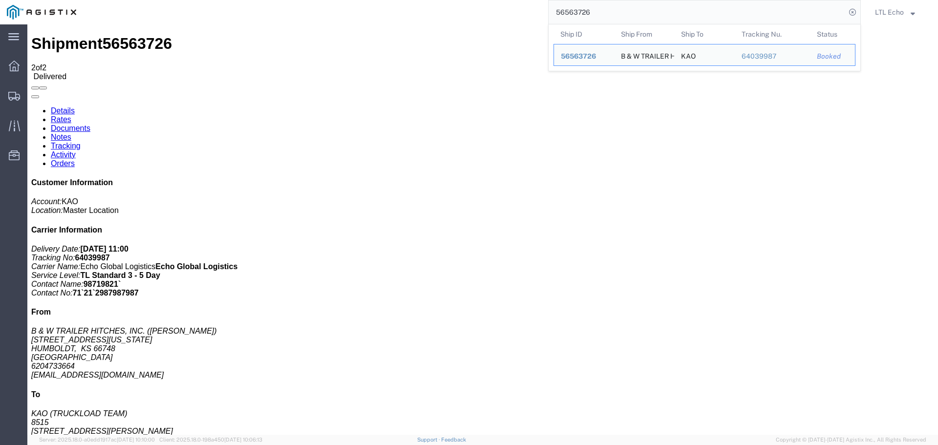
click at [572, 12] on input "56563726" at bounding box center [696, 11] width 297 height 23
paste input "329165"
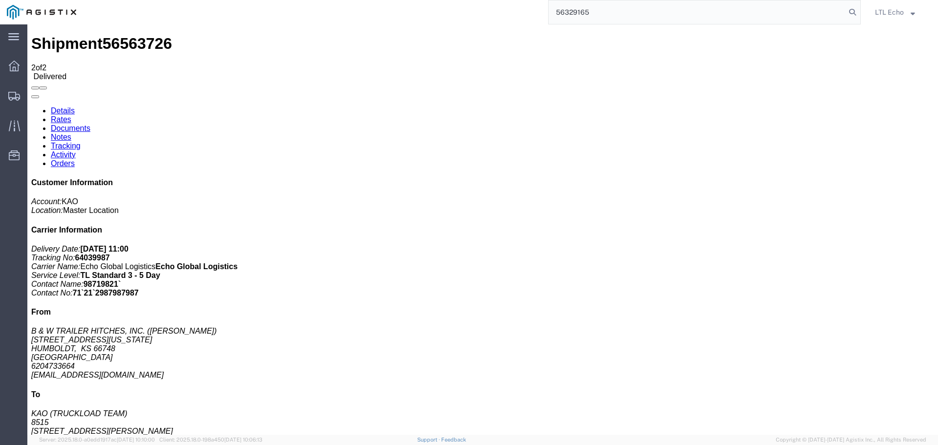
type input "56329165"
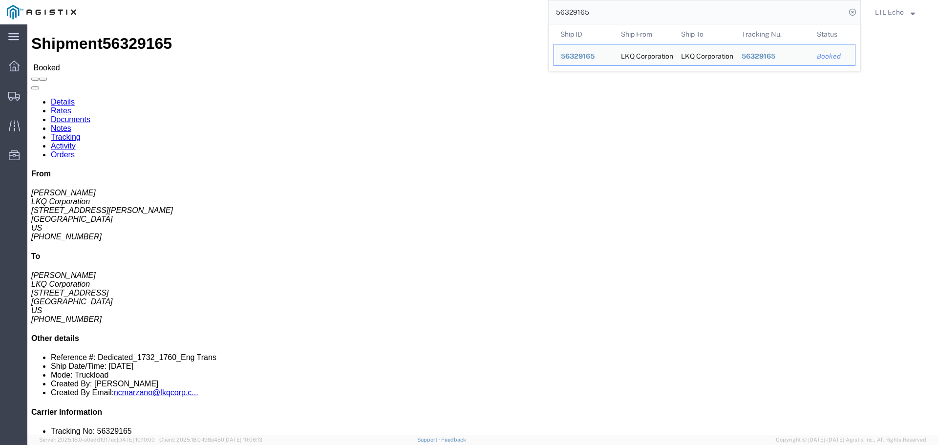
click link "Tracking"
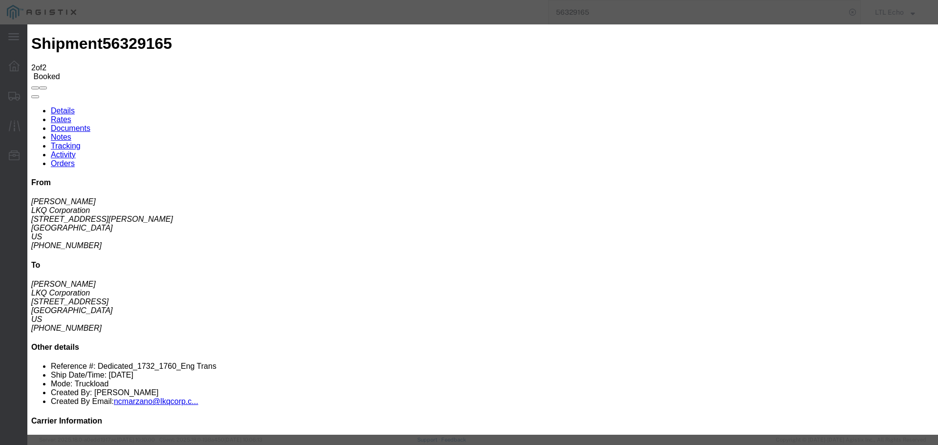
type input "[DATE]"
type input "11:00 AM"
select select "DELIVRED"
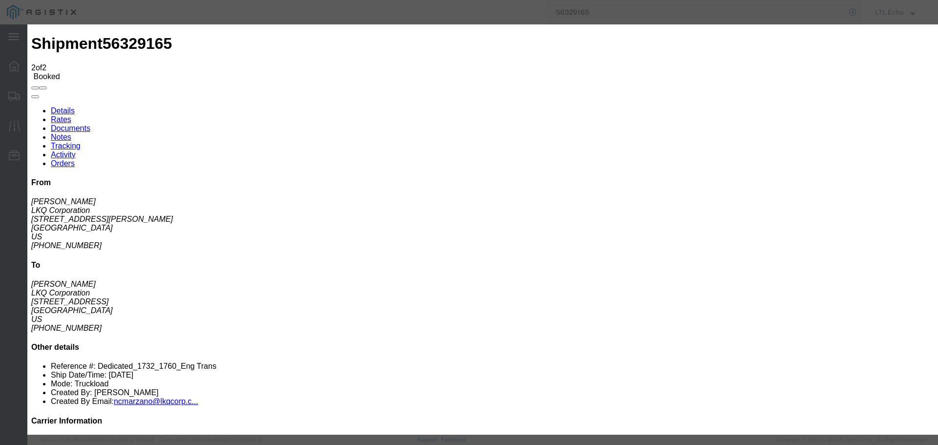
type input "[DATE]"
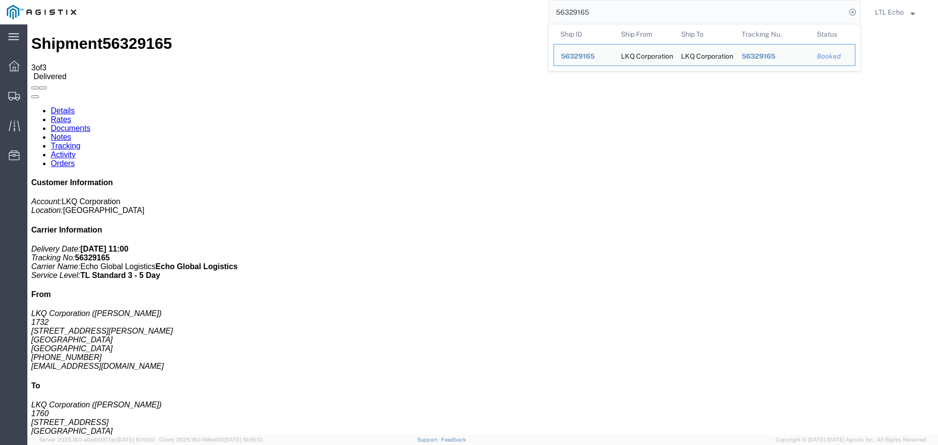
click at [566, 14] on input "56329165" at bounding box center [696, 11] width 297 height 23
paste input "1567"
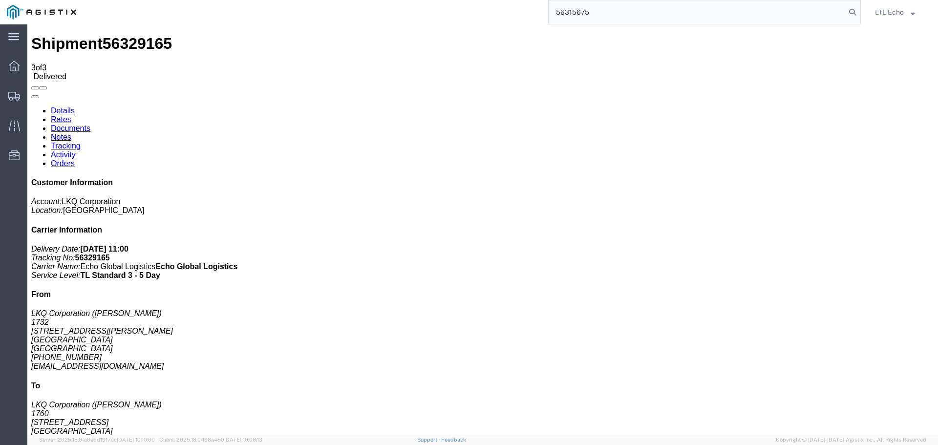
type input "56315675"
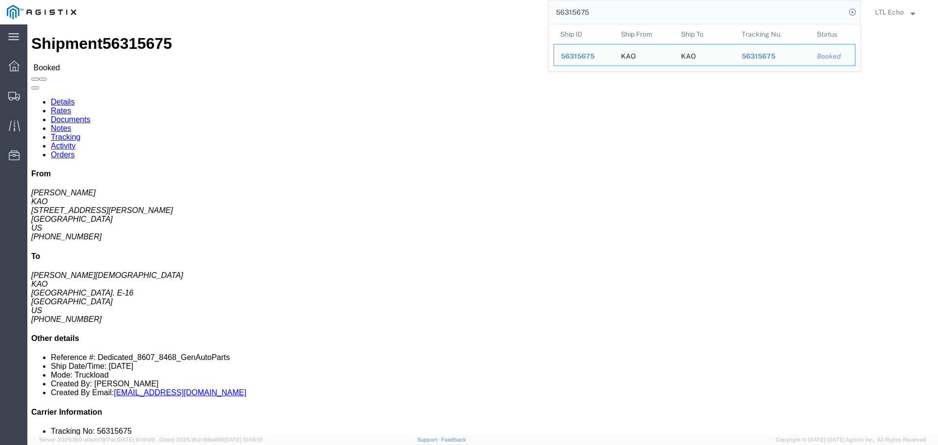
click h2 "Shipment Detail"
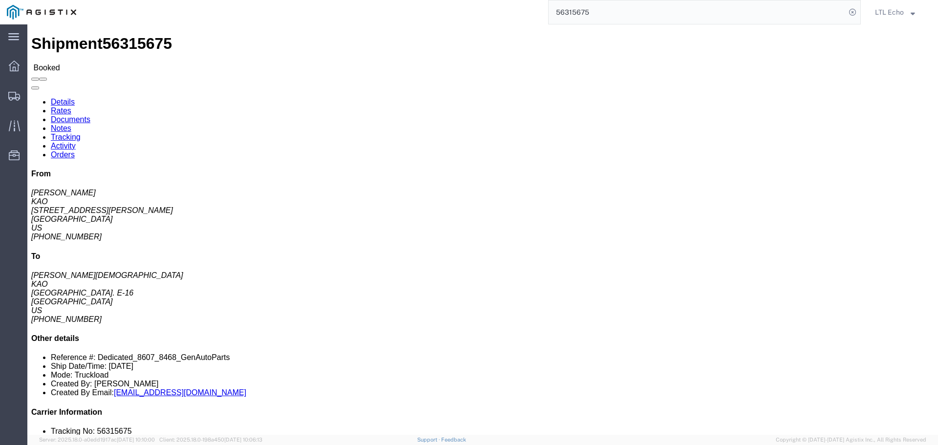
click link "Tracking"
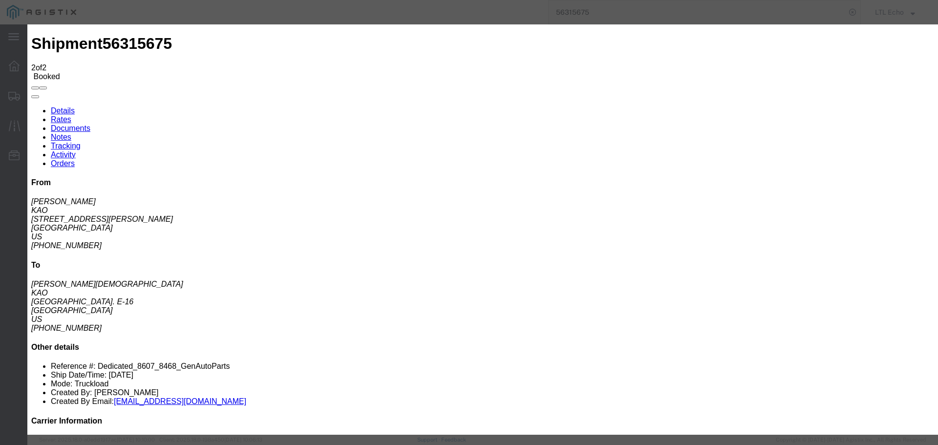
type input "[DATE]"
type input "11:00 AM"
select select "DELIVRED"
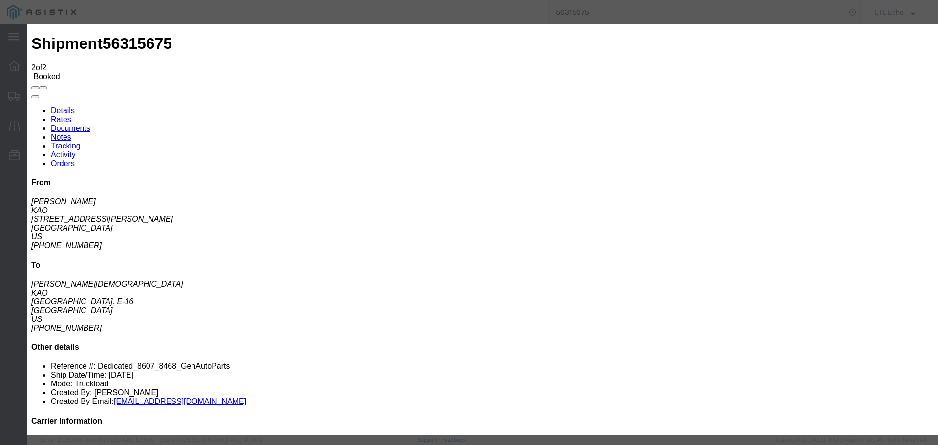
drag, startPoint x: 358, startPoint y: 225, endPoint x: 380, endPoint y: 236, distance: 24.7
type input "[DATE]"
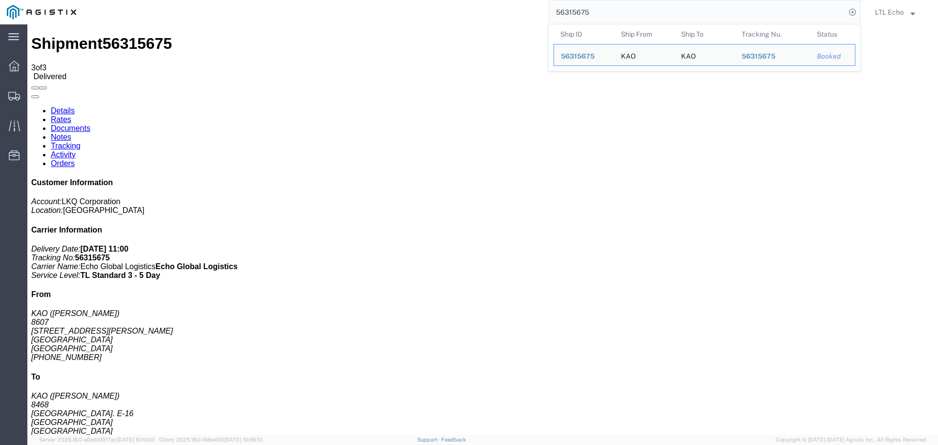
click at [573, 9] on input "56315675" at bounding box center [696, 11] width 297 height 23
paste input "644698"
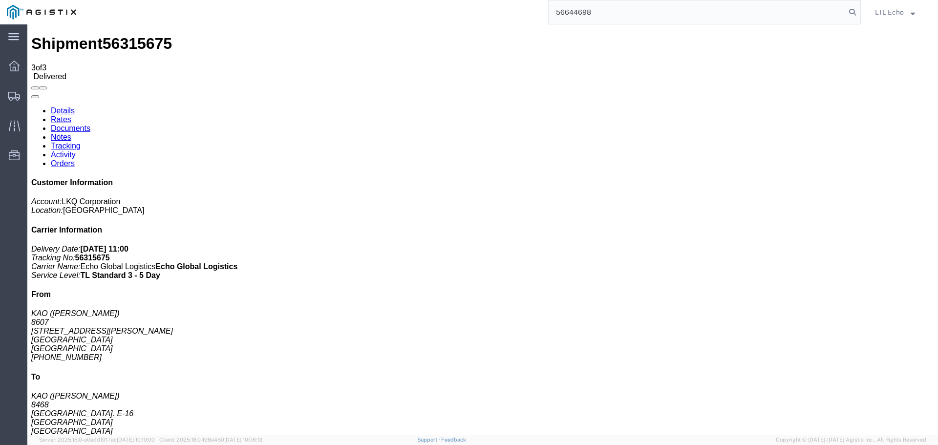
type input "56644698"
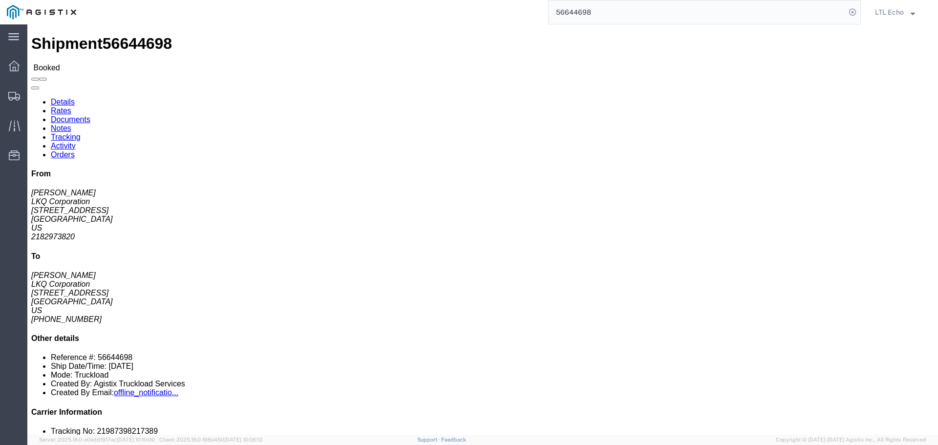
click link "Tracking"
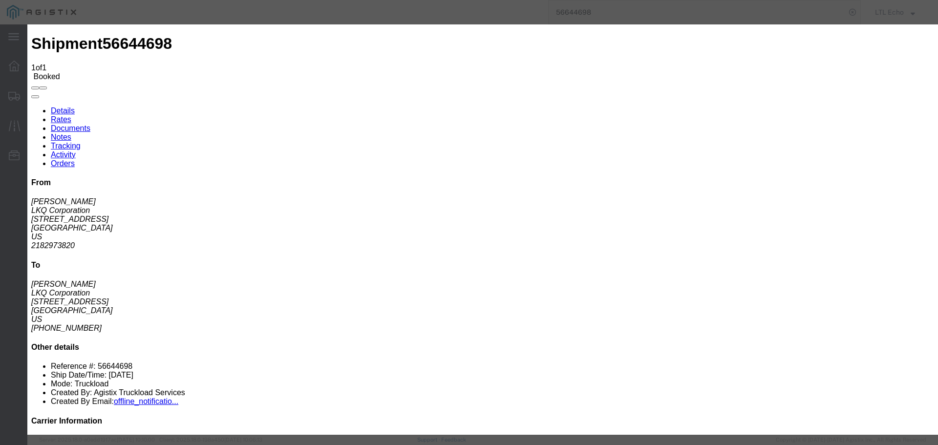
type input "[DATE]"
type input "11:00 AM"
select select "PICKEDUP"
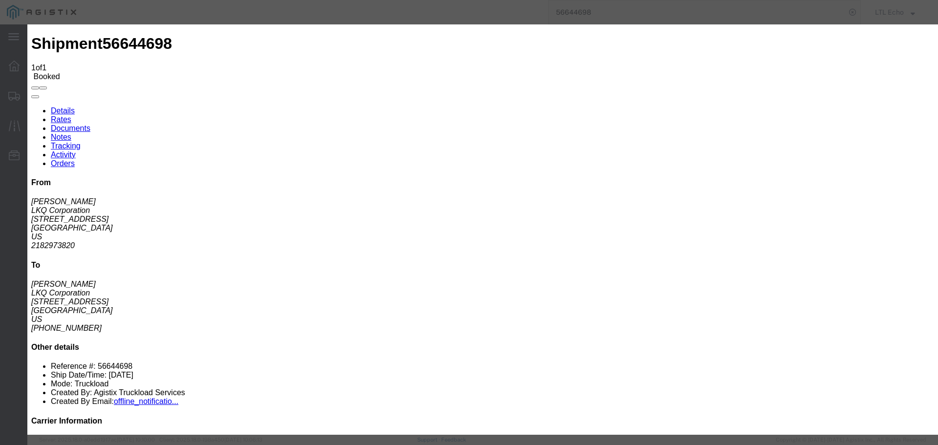
type input "[DATE]"
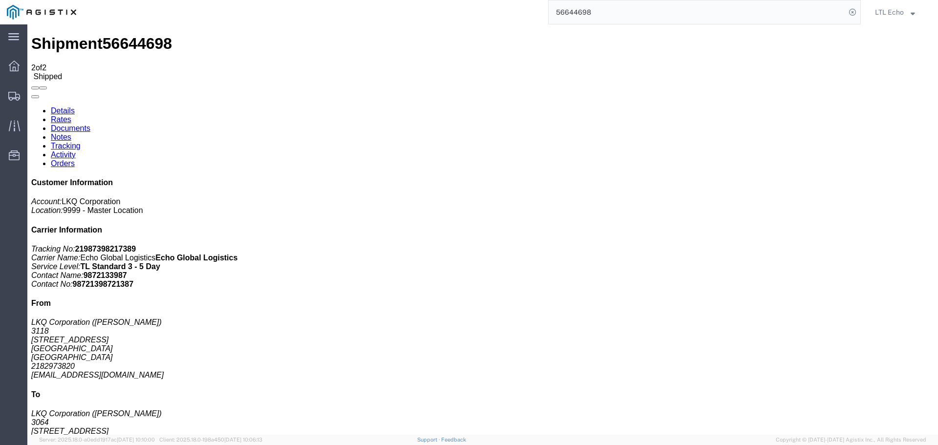
click at [572, 12] on input "56644698" at bounding box center [696, 11] width 297 height 23
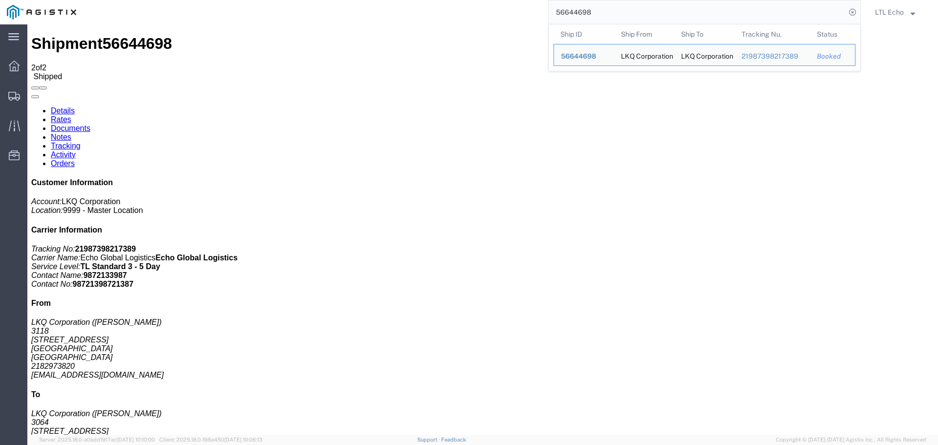
click at [572, 12] on input "56644698" at bounding box center [696, 11] width 297 height 23
paste input "315677"
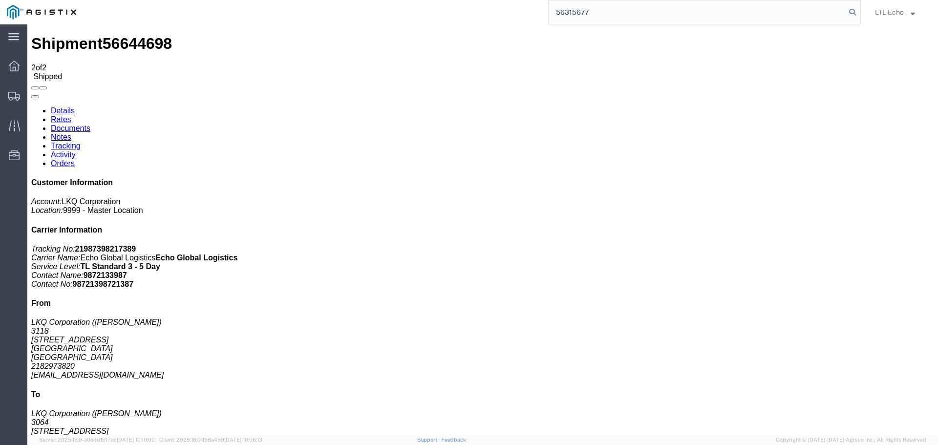
type input "56315677"
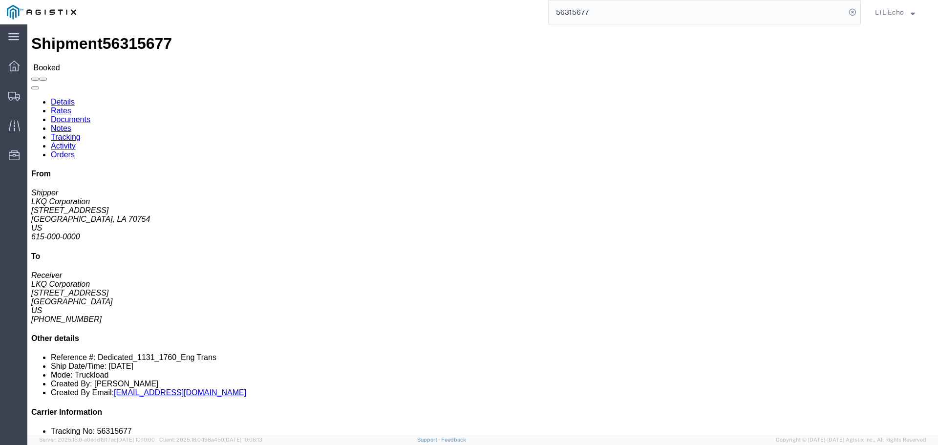
click link "Tracking"
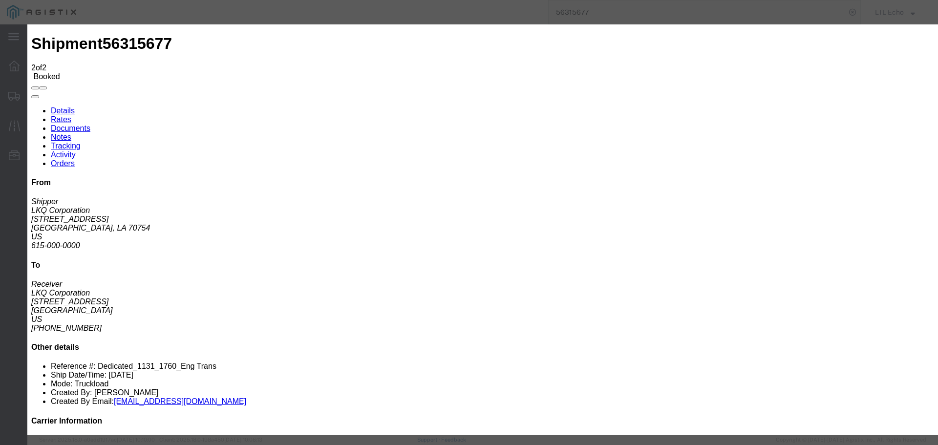
type input "[DATE]"
type input "11:00 AM"
select select "DELIVRED"
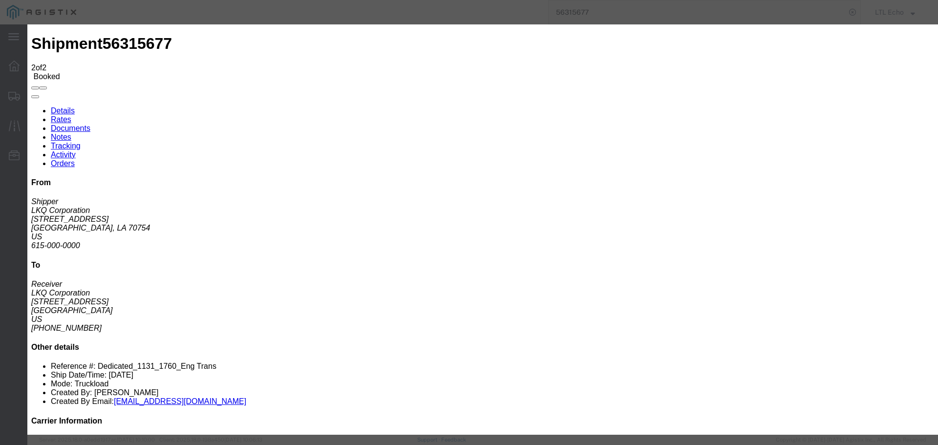
type input "[DATE]"
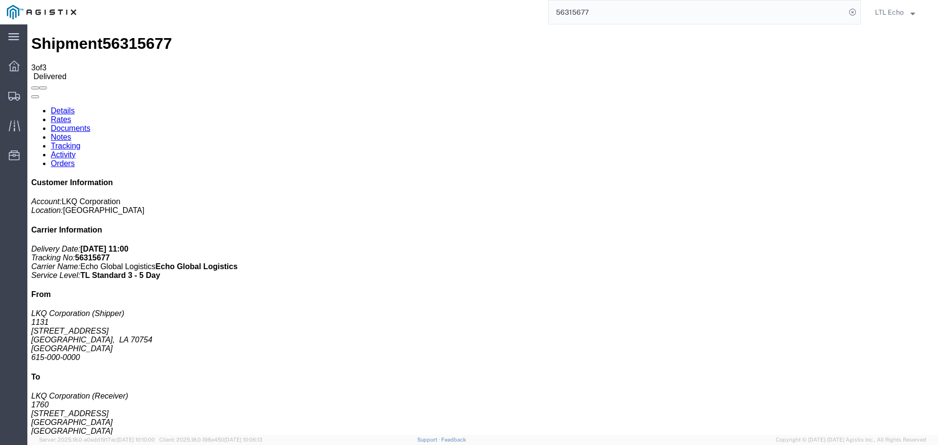
click at [571, 11] on input "56315677" at bounding box center [696, 11] width 297 height 23
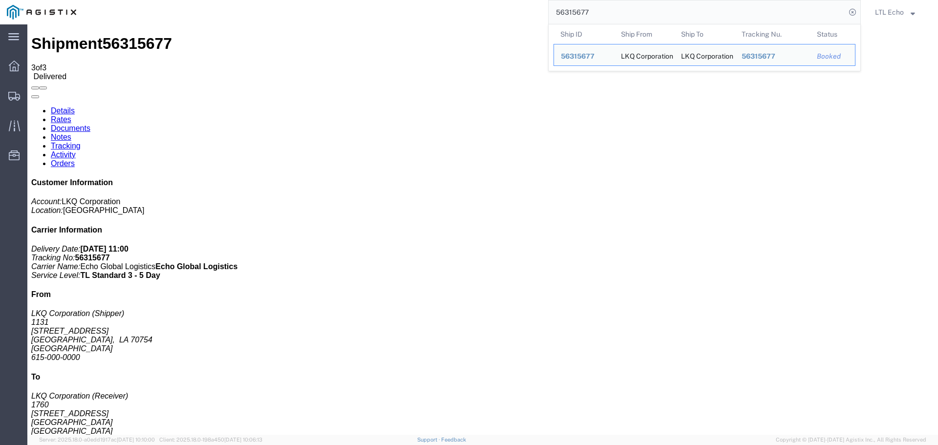
click at [571, 11] on input "56315677" at bounding box center [696, 11] width 297 height 23
paste input "581135"
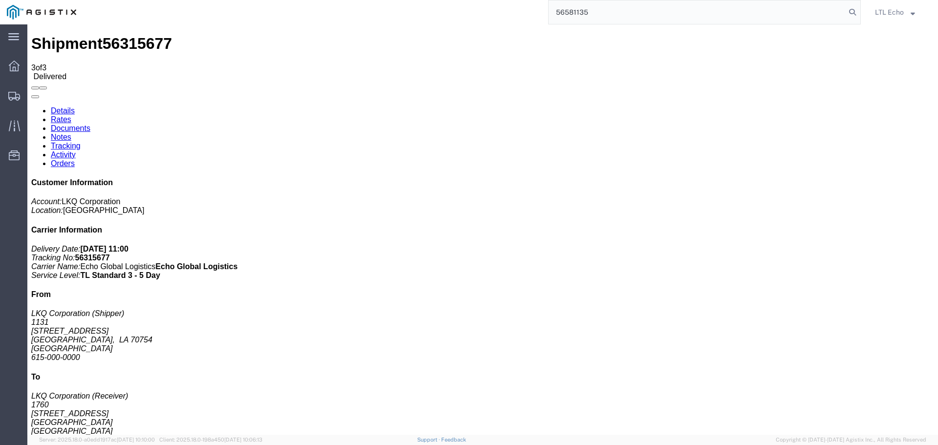
type input "56581135"
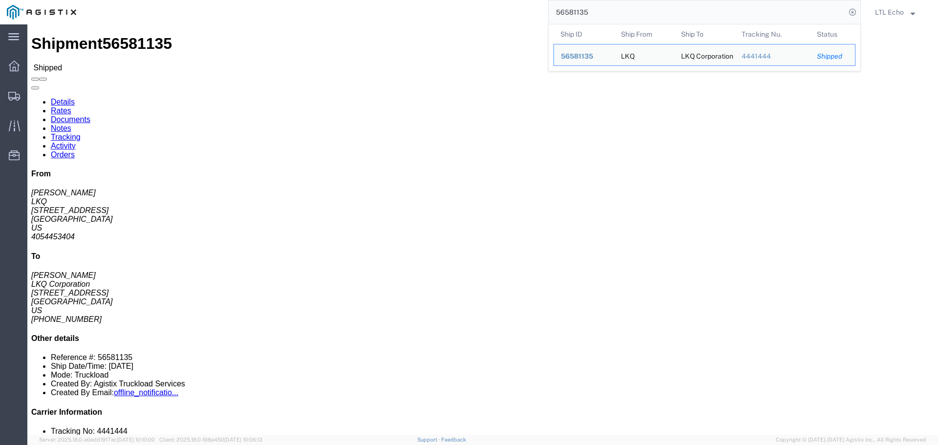
click link "Tracking"
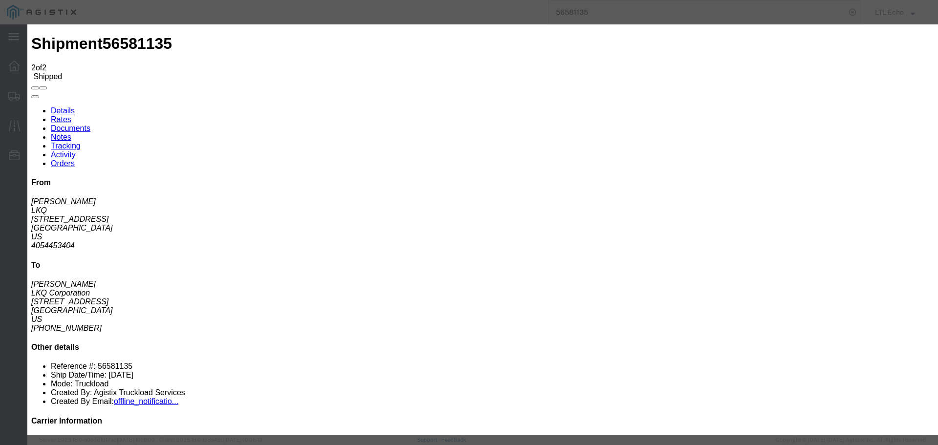
type input "[DATE]"
type input "11:00 AM"
select select "DELIVRED"
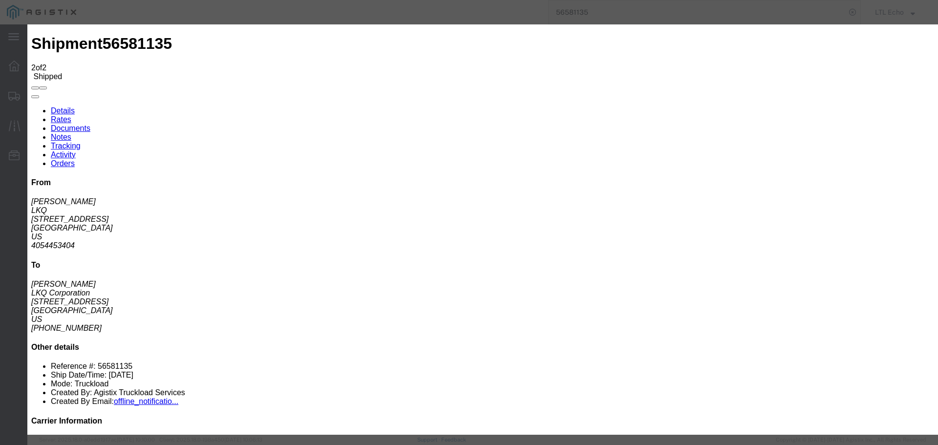
type input "[DATE]"
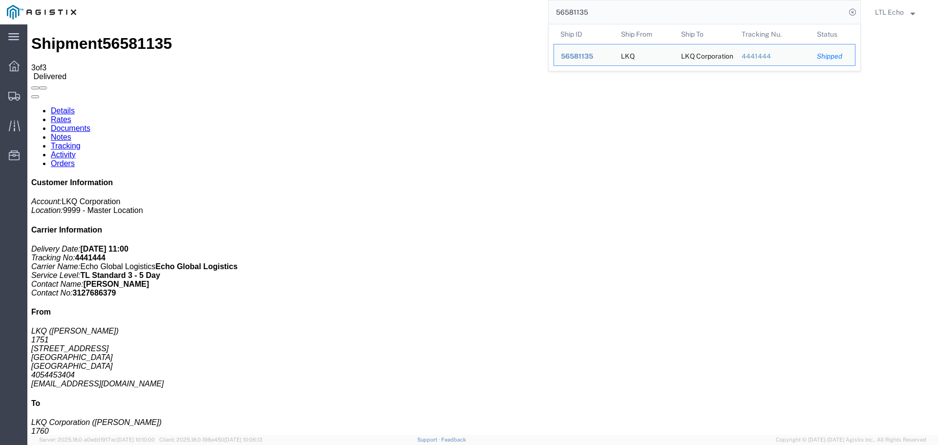
click at [564, 14] on input "56581135" at bounding box center [696, 11] width 297 height 23
paste input "668158"
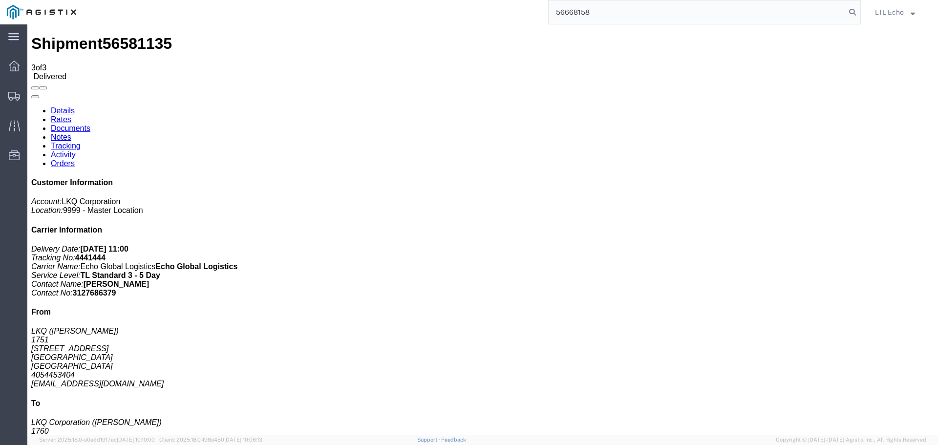
type input "56668158"
